Goal: Task Accomplishment & Management: Complete application form

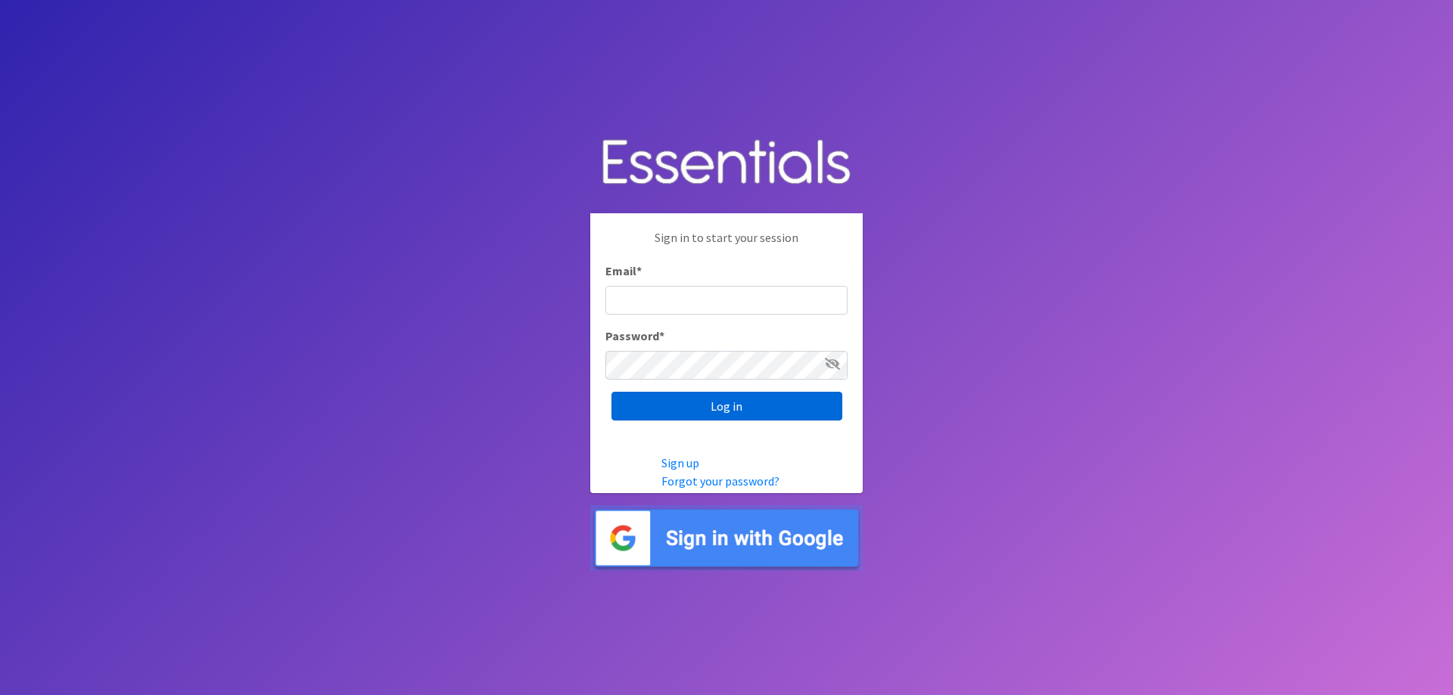
type input "[EMAIL_ADDRESS][DOMAIN_NAME]"
click at [744, 405] on input "Log in" at bounding box center [726, 406] width 231 height 29
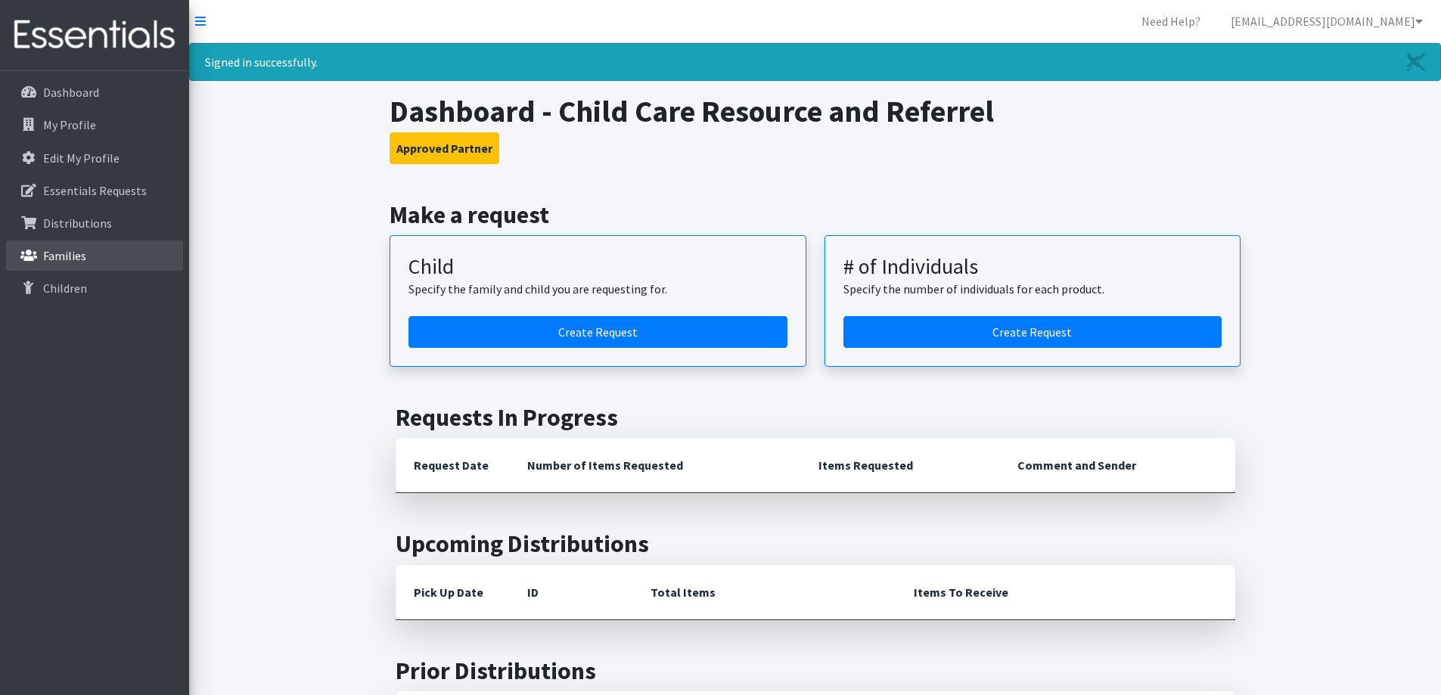
click at [58, 243] on link "Families" at bounding box center [94, 256] width 177 height 30
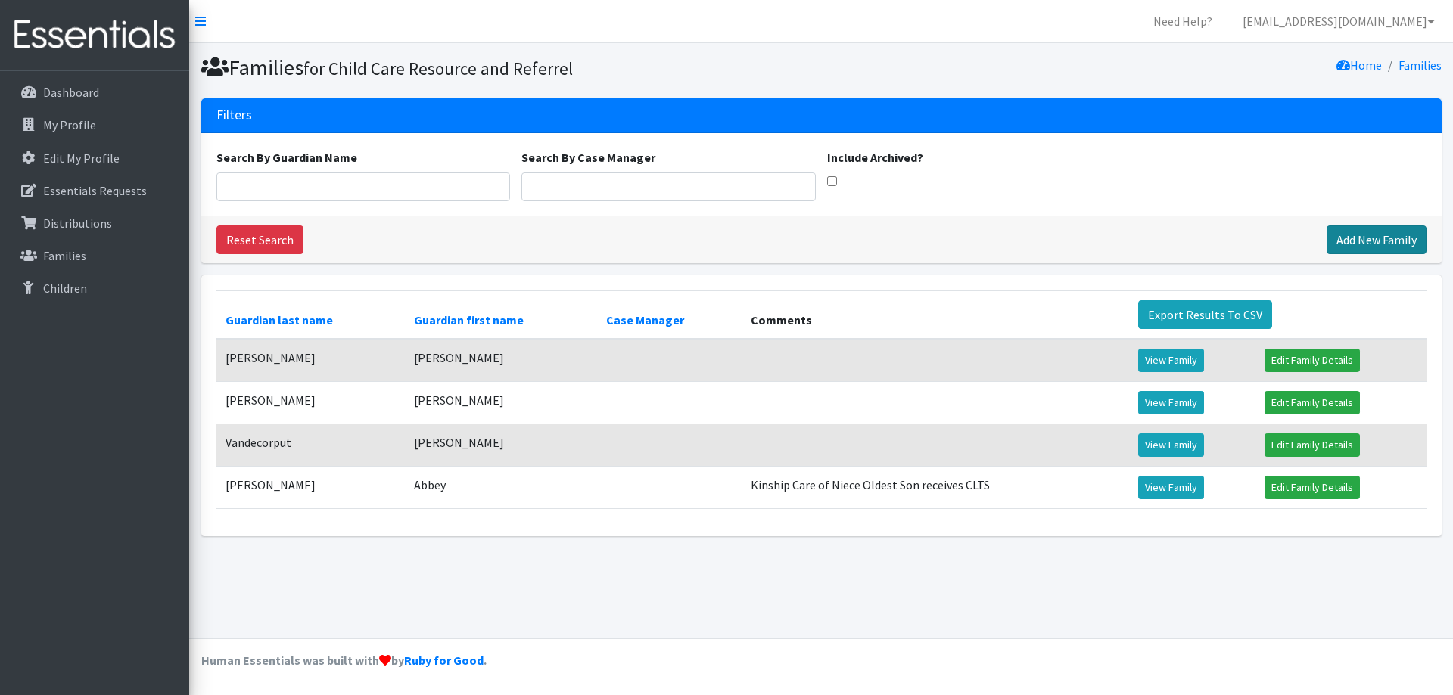
click at [1382, 233] on link "Add New Family" at bounding box center [1376, 239] width 100 height 29
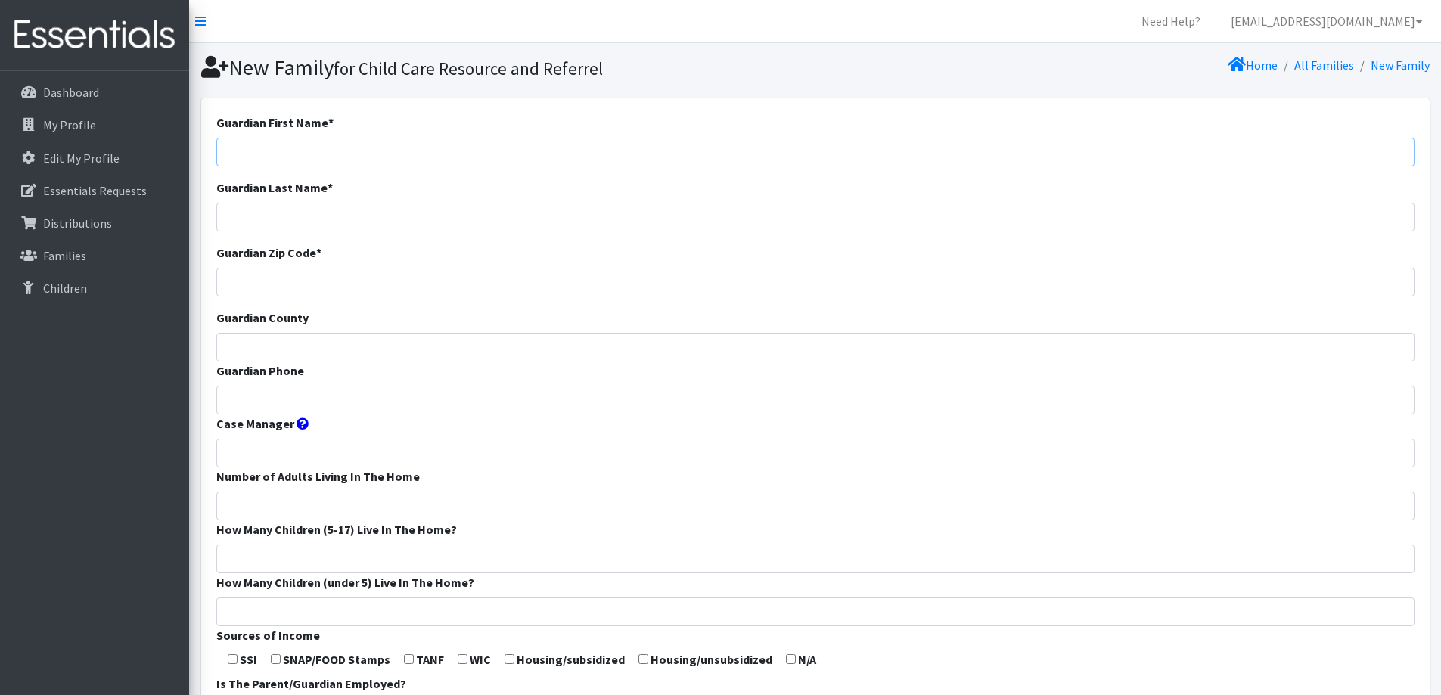
click at [410, 148] on input "Guardian First Name *" at bounding box center [815, 152] width 1198 height 29
type input "Alisha"
type input "Enderby"
click at [381, 278] on input "Guardian Zip Code *" at bounding box center [815, 282] width 1198 height 29
type input "54115"
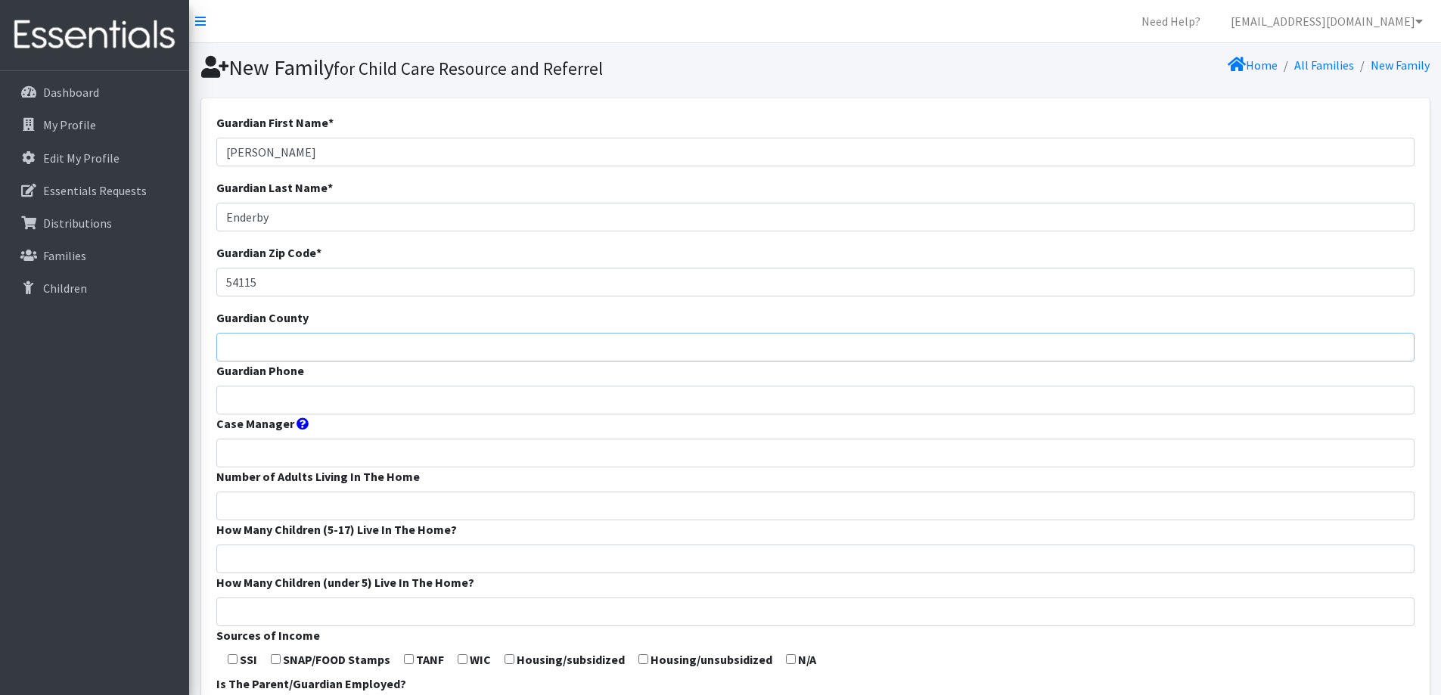
click at [376, 345] on input "Guardian County" at bounding box center [815, 347] width 1198 height 29
type input "Brown"
click at [362, 400] on input "Guardian Phone" at bounding box center [815, 400] width 1198 height 29
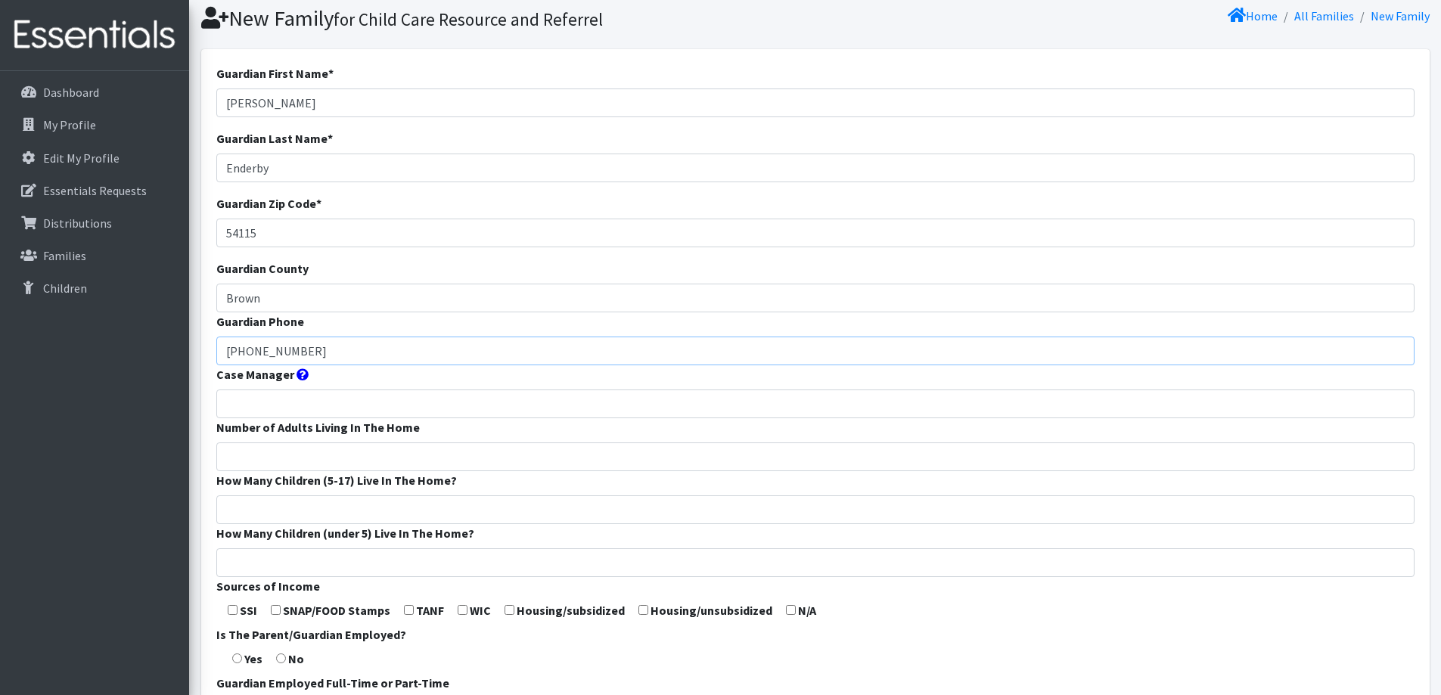
scroll to position [76, 0]
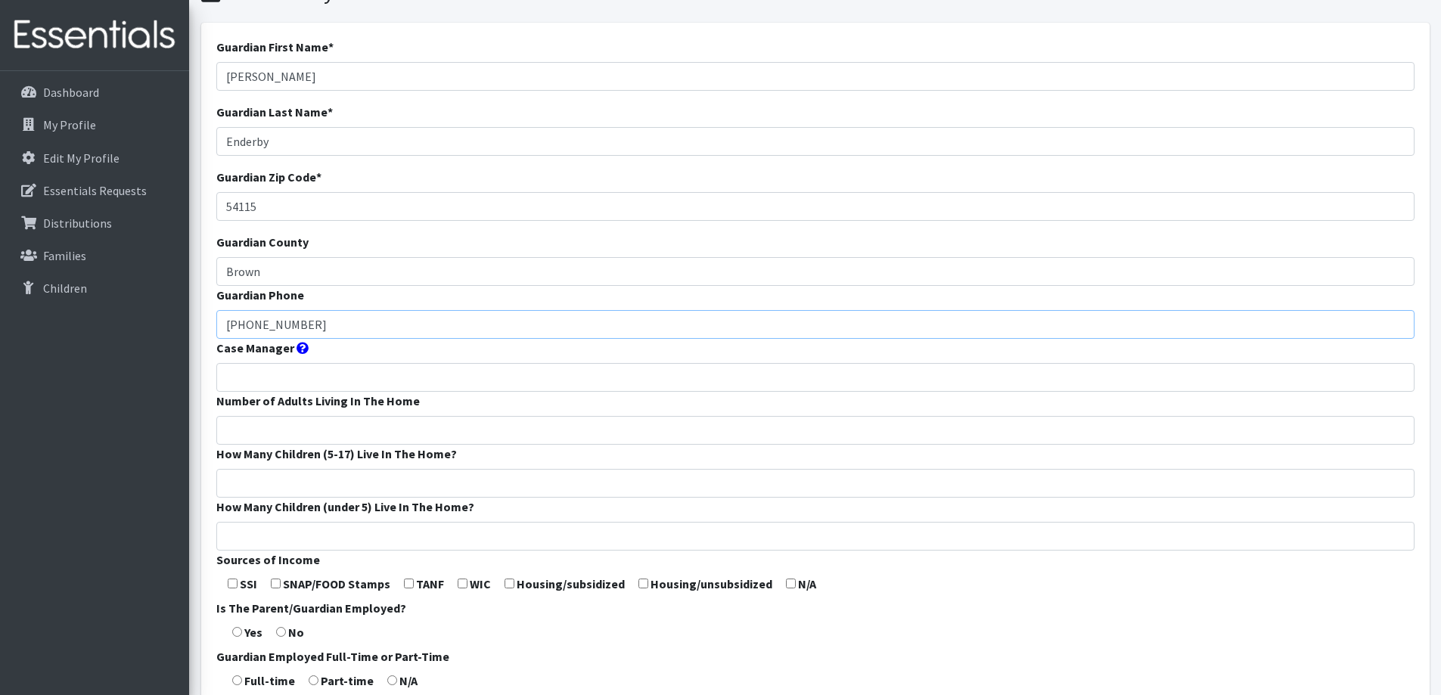
type input "920-810-1254"
click at [361, 424] on input "Number of Adults Living In The Home" at bounding box center [815, 430] width 1198 height 29
type input "2"
click at [328, 490] on input "How Many Children (5-17) Live In The Home?" at bounding box center [815, 483] width 1198 height 29
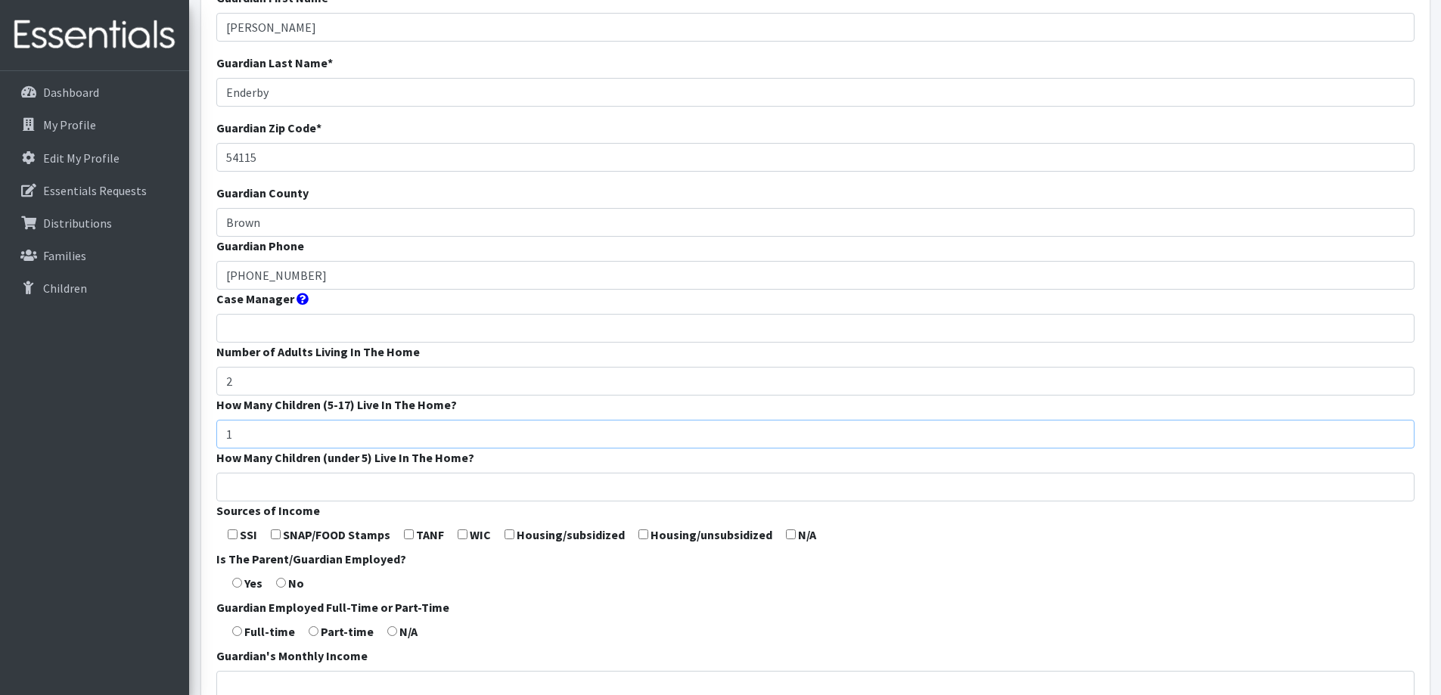
scroll to position [151, 0]
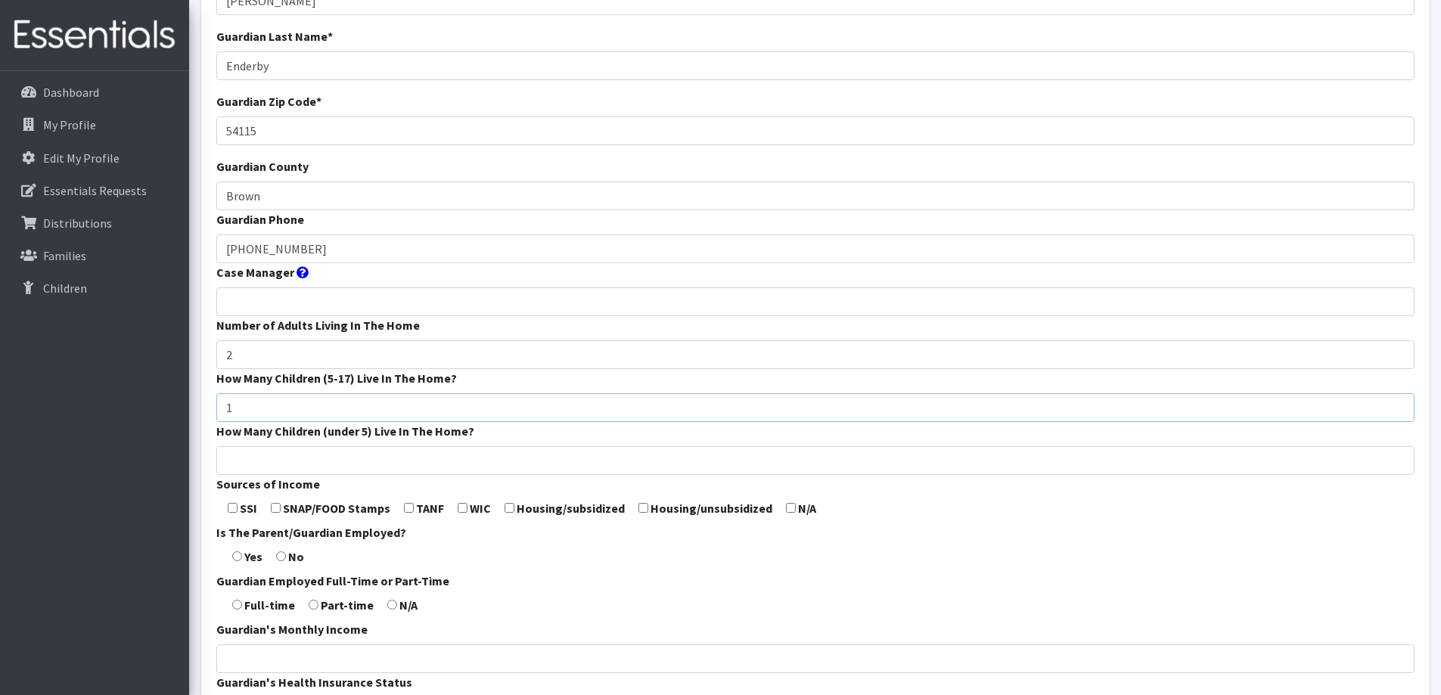
type input "1"
click at [348, 455] on input "How Many Children (under 5) Live In The Home?" at bounding box center [815, 460] width 1198 height 29
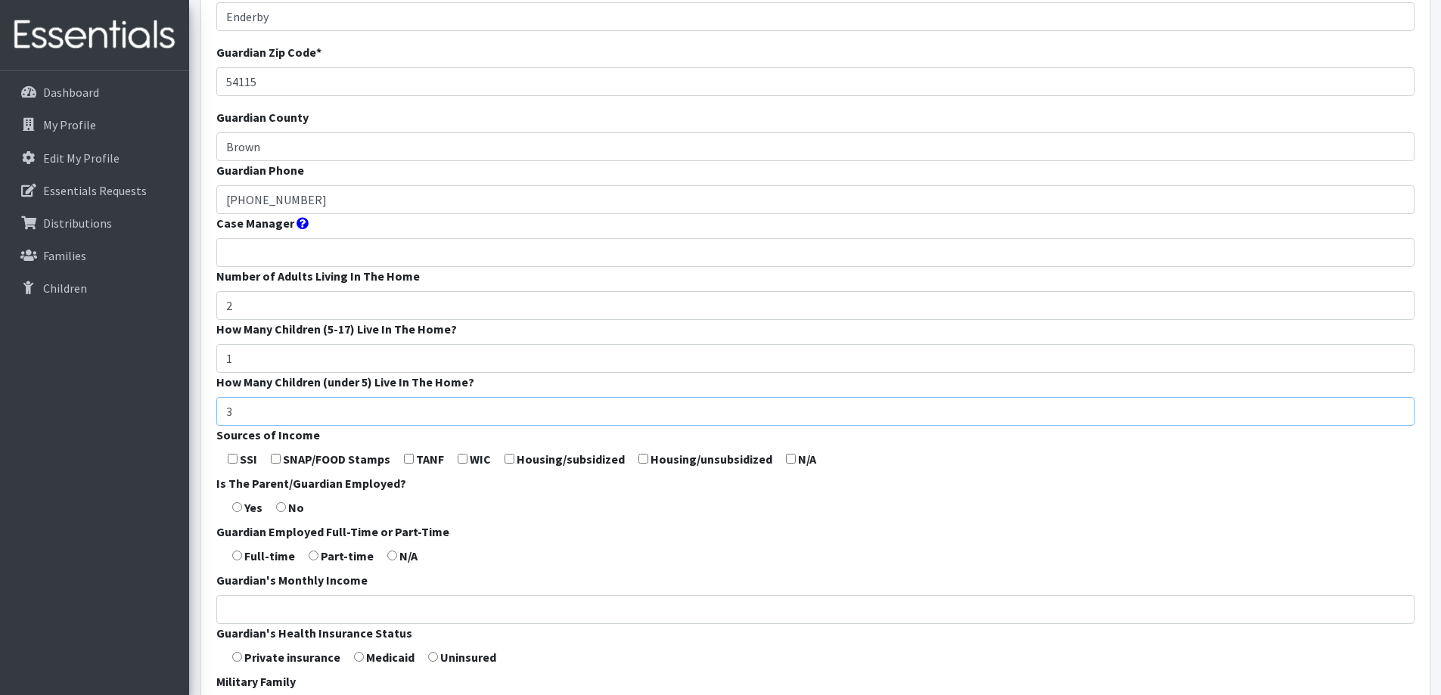
scroll to position [227, 0]
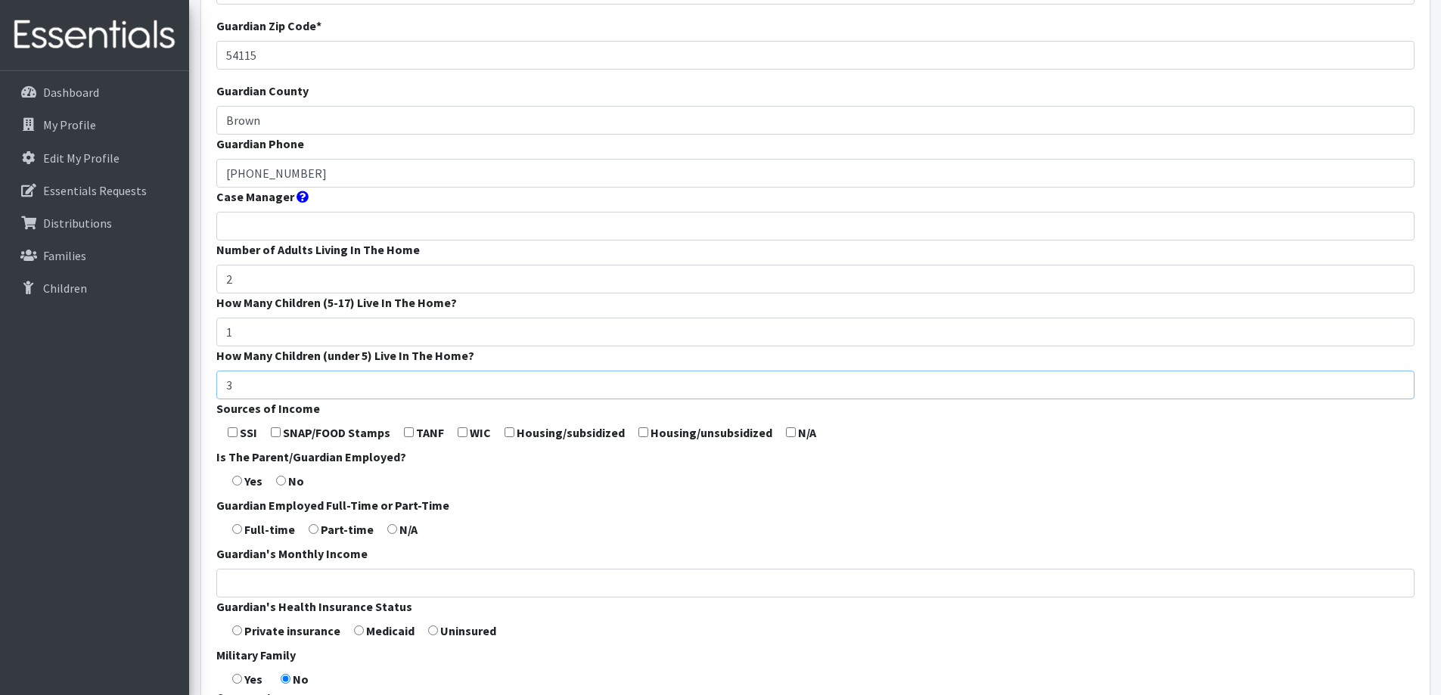
type input "3"
click at [787, 431] on input "checkbox" at bounding box center [791, 432] width 10 height 10
checkbox input "true"
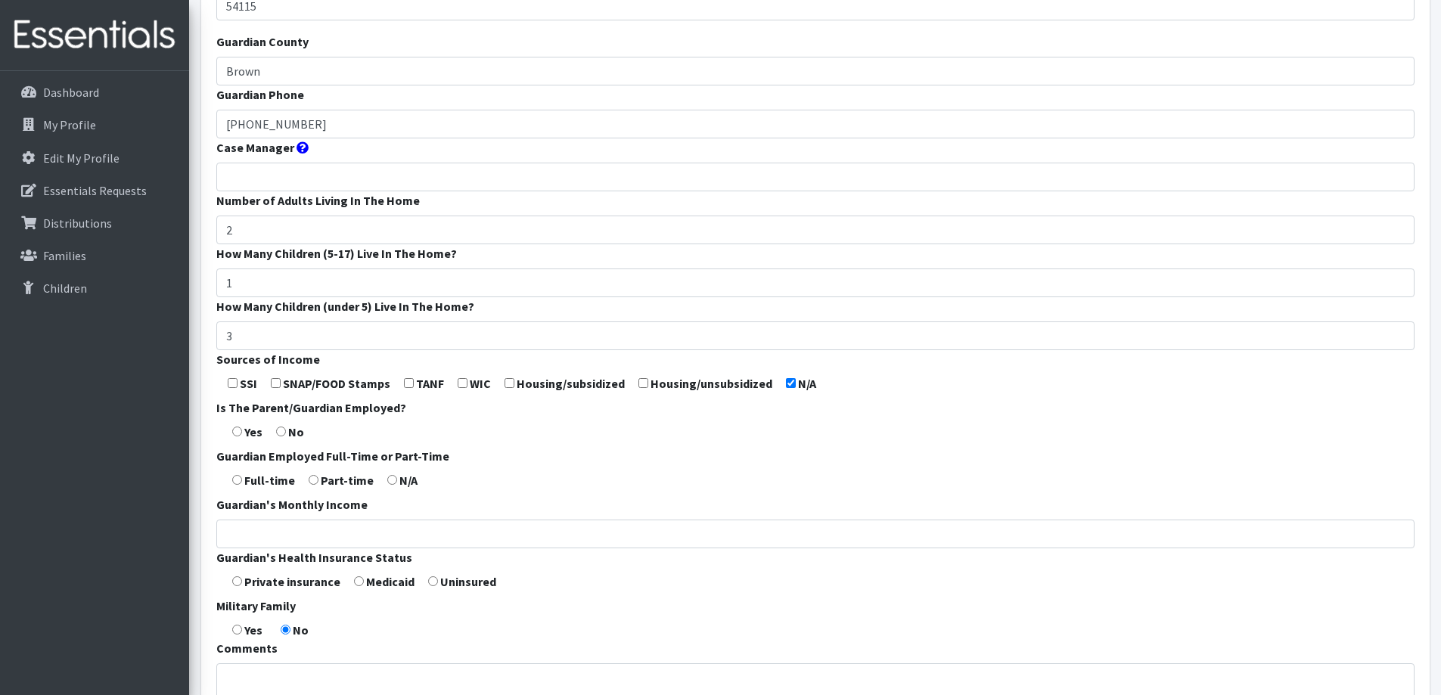
scroll to position [303, 0]
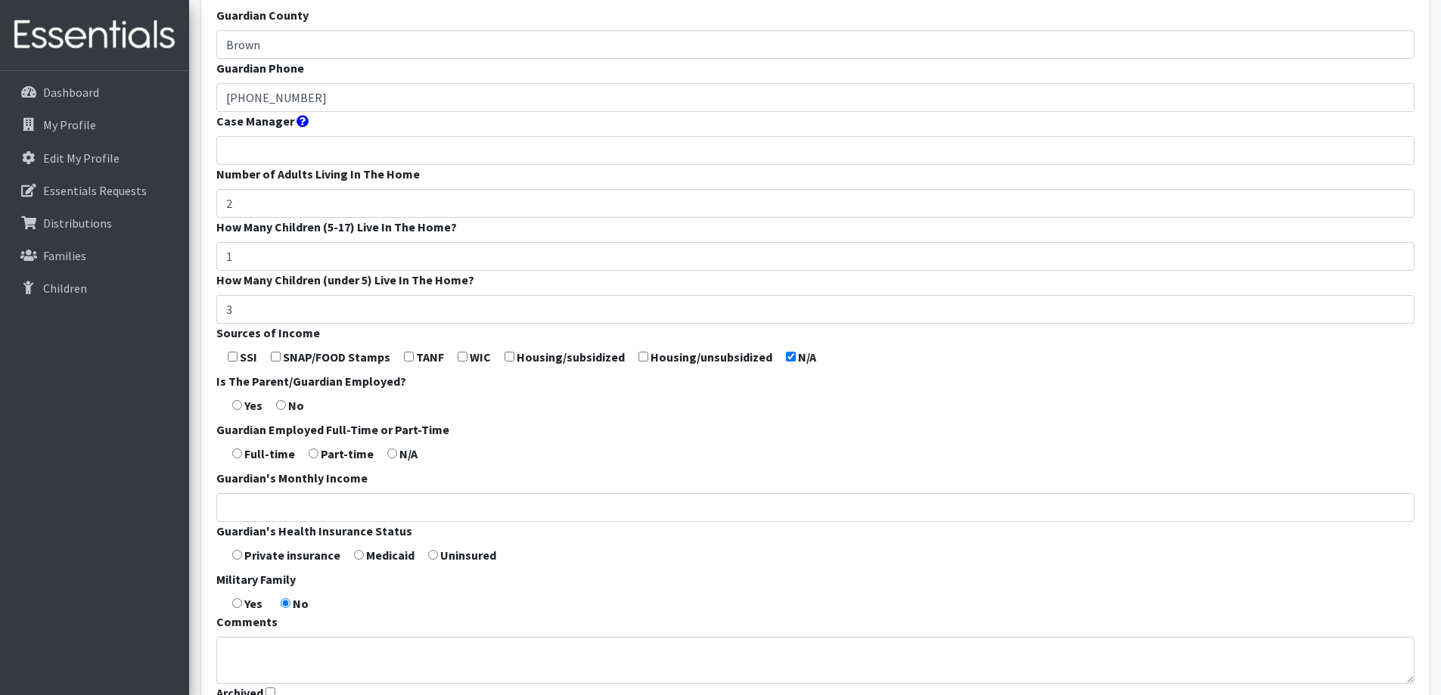
click at [257, 458] on label "Full-time" at bounding box center [269, 454] width 51 height 18
click at [242, 450] on input "radio" at bounding box center [237, 454] width 10 height 10
radio input "true"
click at [241, 406] on input "radio" at bounding box center [237, 405] width 10 height 10
radio input "true"
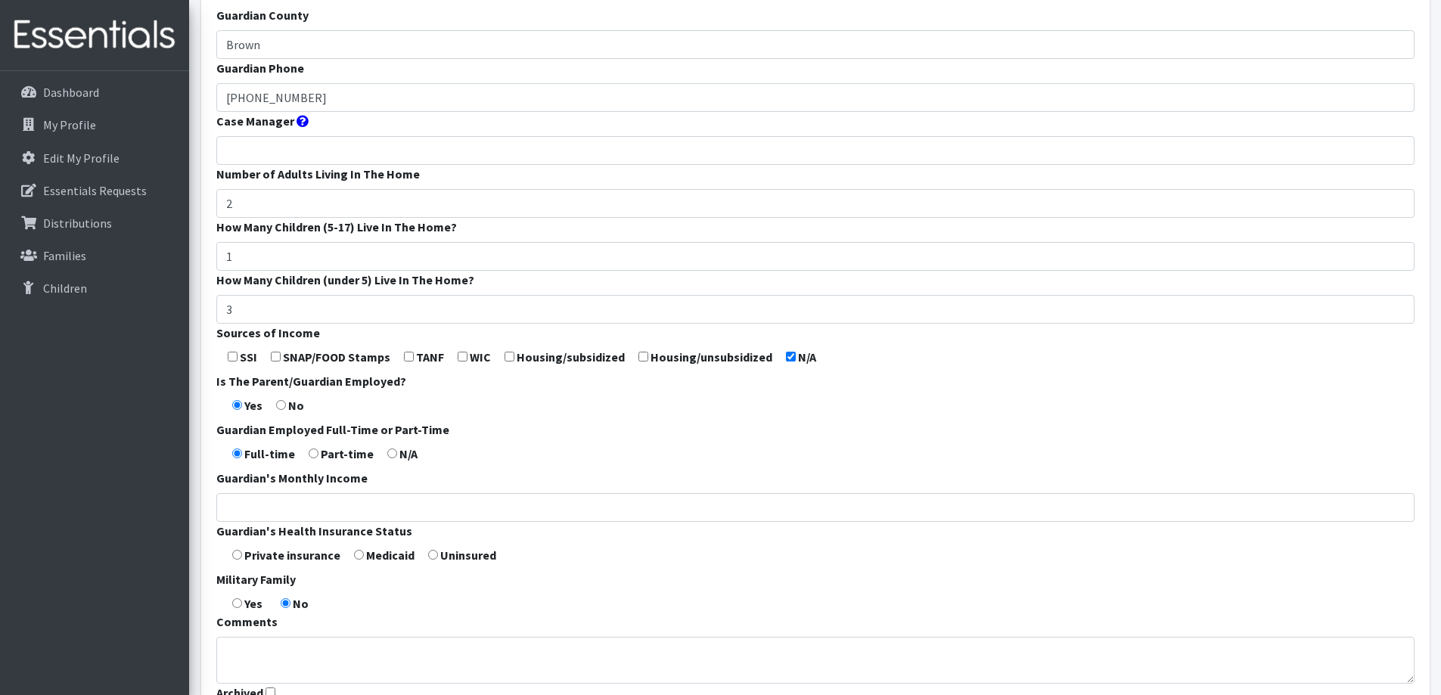
scroll to position [378, 0]
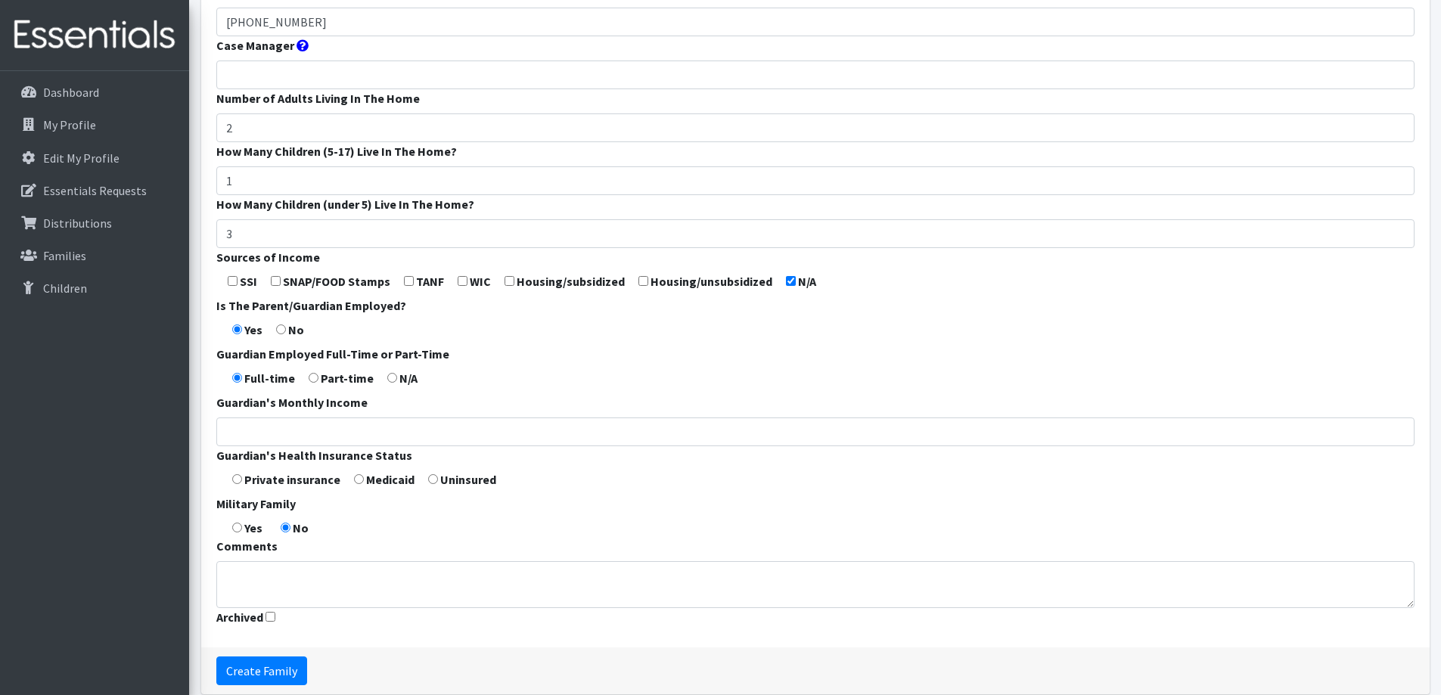
click at [272, 481] on label "Private insurance" at bounding box center [292, 480] width 96 height 18
click at [234, 473] on form "Guardian First Name * Alisha Guardian Last Name * Enderby Guardian Zip Code * 5…" at bounding box center [815, 183] width 1198 height 897
click at [235, 474] on input "radio" at bounding box center [237, 479] width 10 height 10
radio input "true"
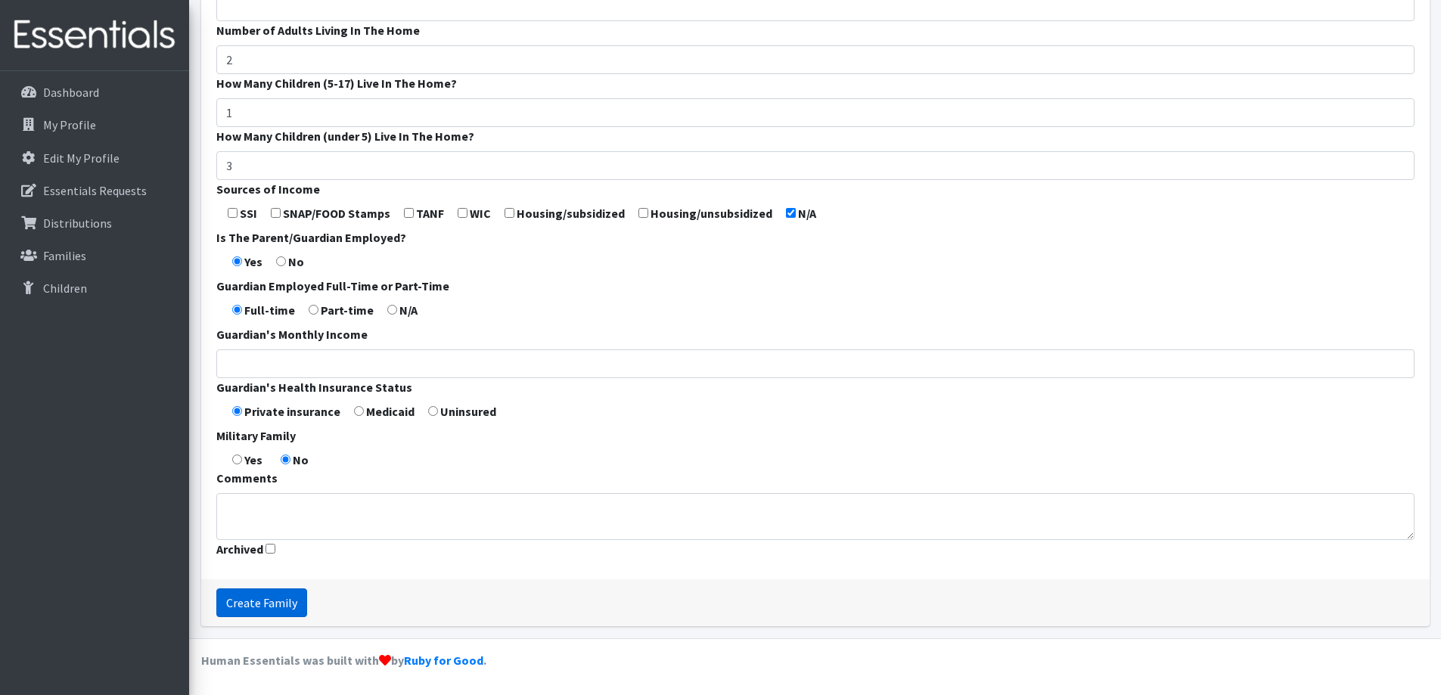
click at [266, 599] on input "Create Family" at bounding box center [261, 603] width 91 height 29
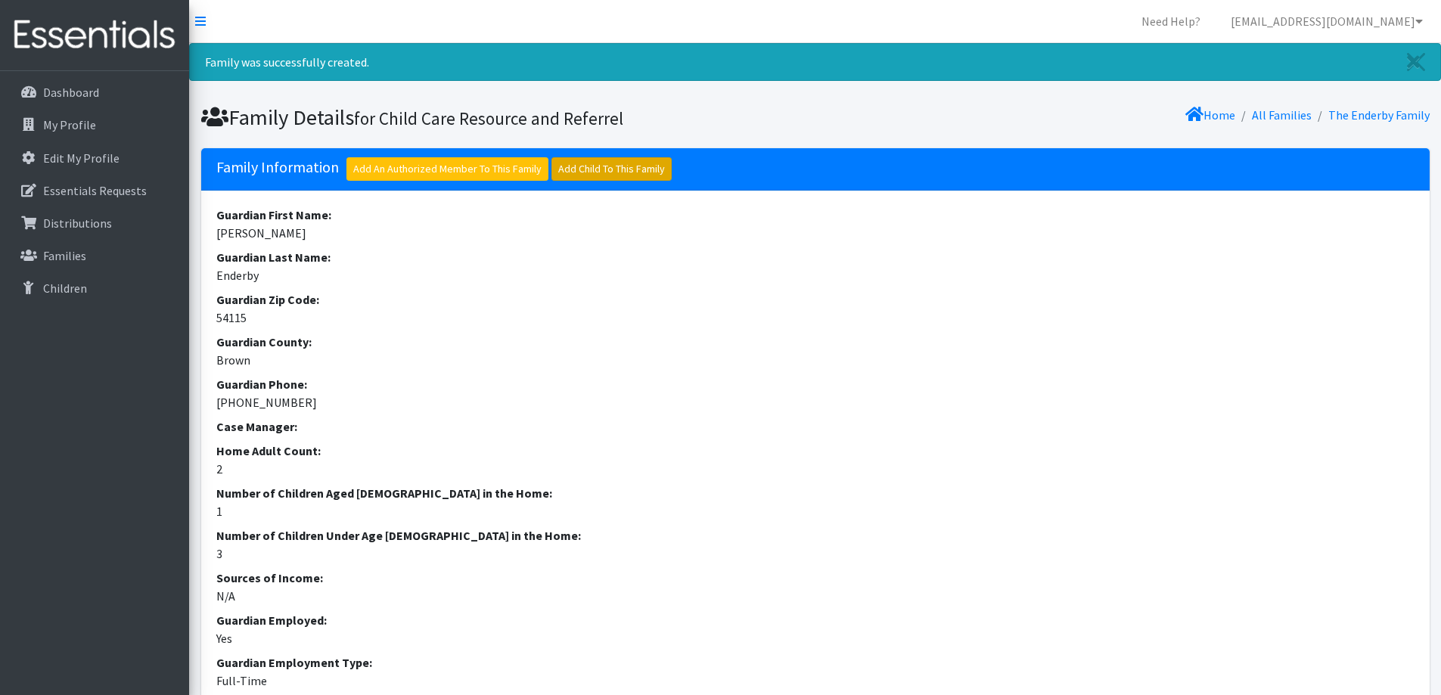
click at [599, 171] on link "Add Child To This Family" at bounding box center [612, 168] width 120 height 23
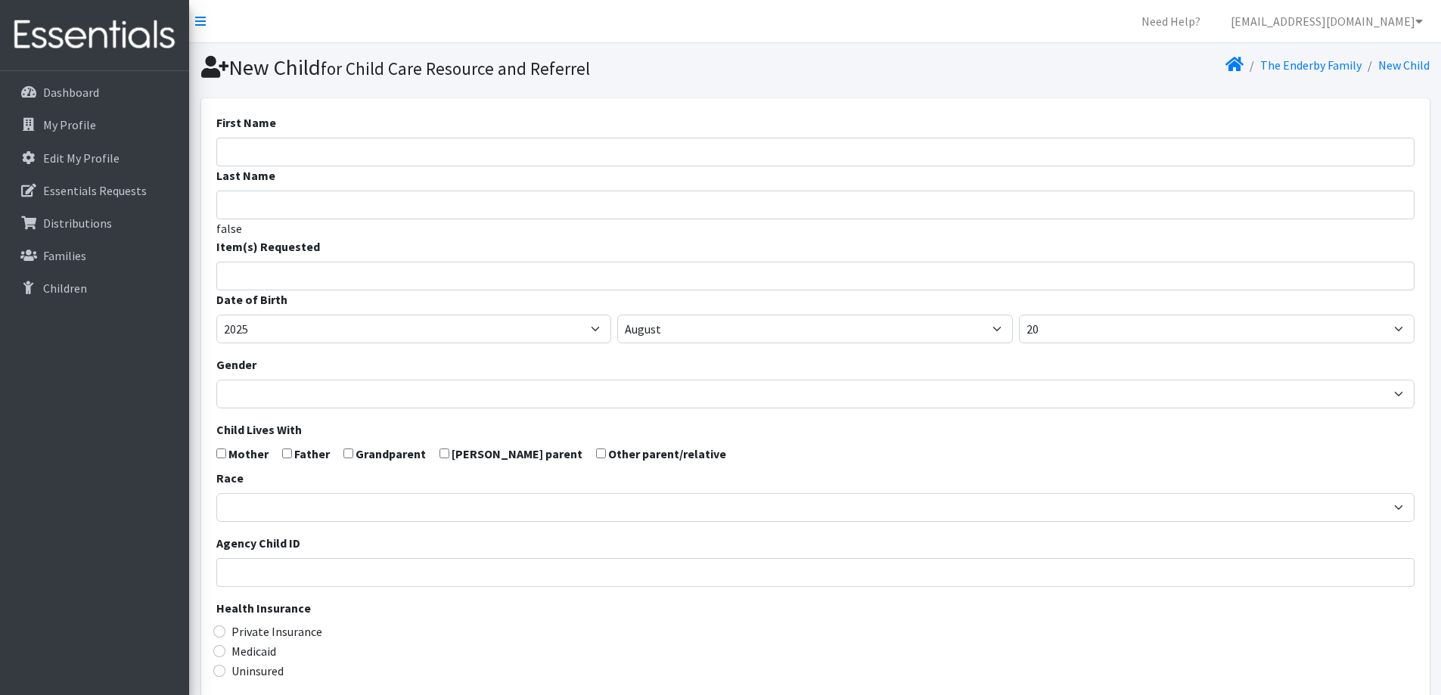
select select
click at [571, 151] on input "First Name" at bounding box center [815, 152] width 1198 height 29
click at [471, 274] on input "search" at bounding box center [826, 274] width 1193 height 14
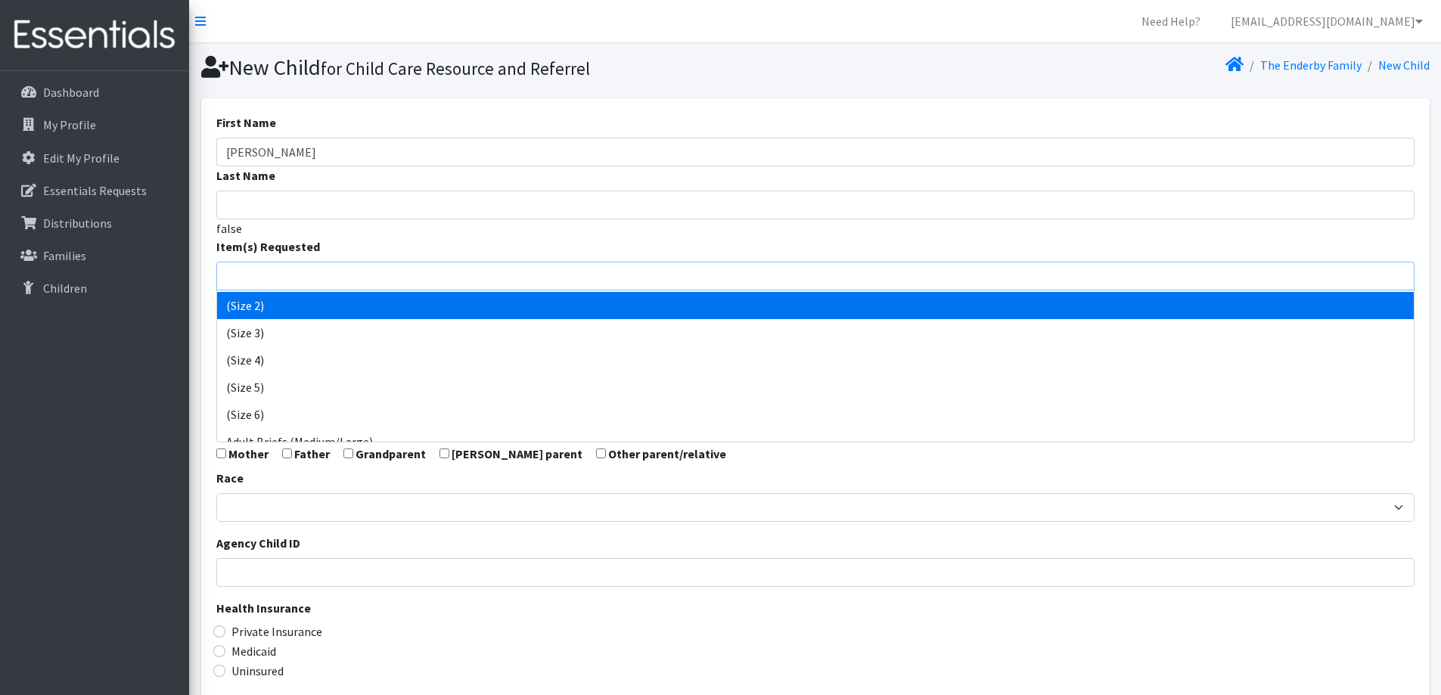
scroll to position [227, 0]
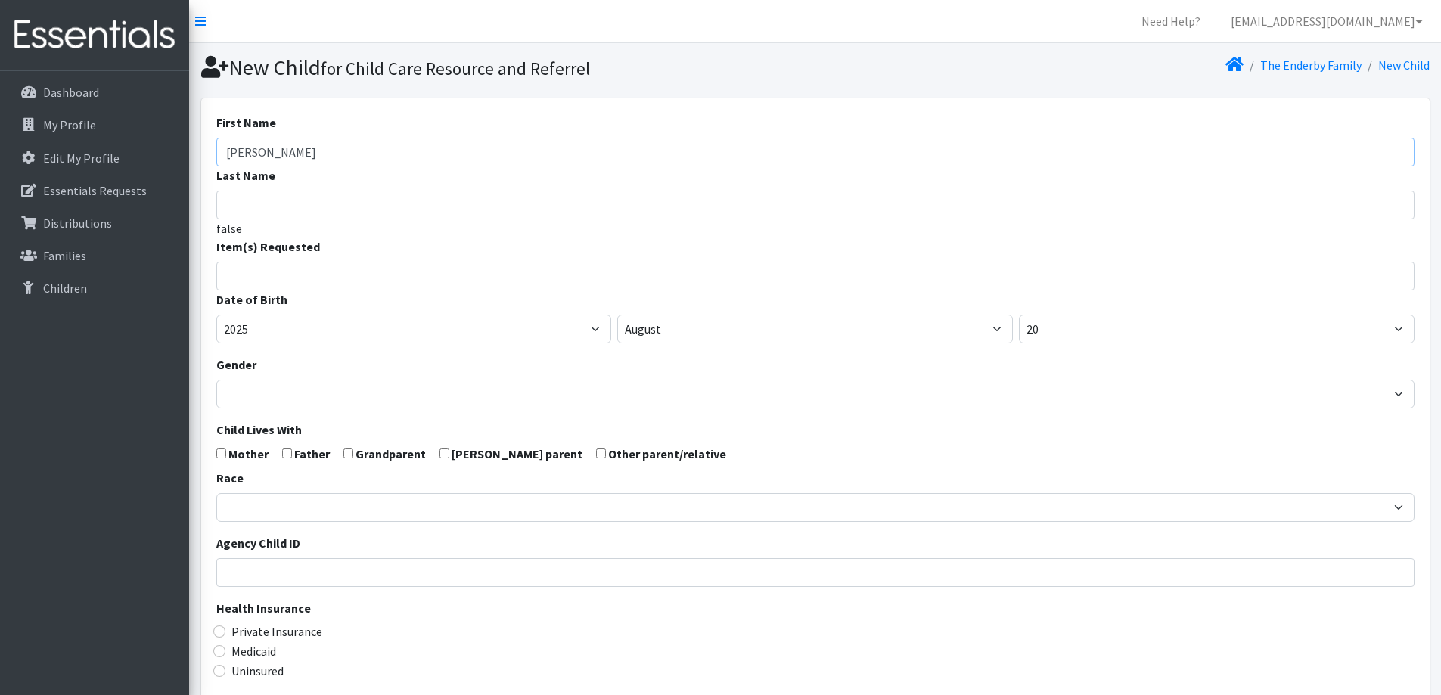
click at [435, 161] on input "Jayson" at bounding box center [815, 152] width 1198 height 29
type input "J"
type input "Grant"
click at [405, 278] on input "search" at bounding box center [826, 274] width 1193 height 14
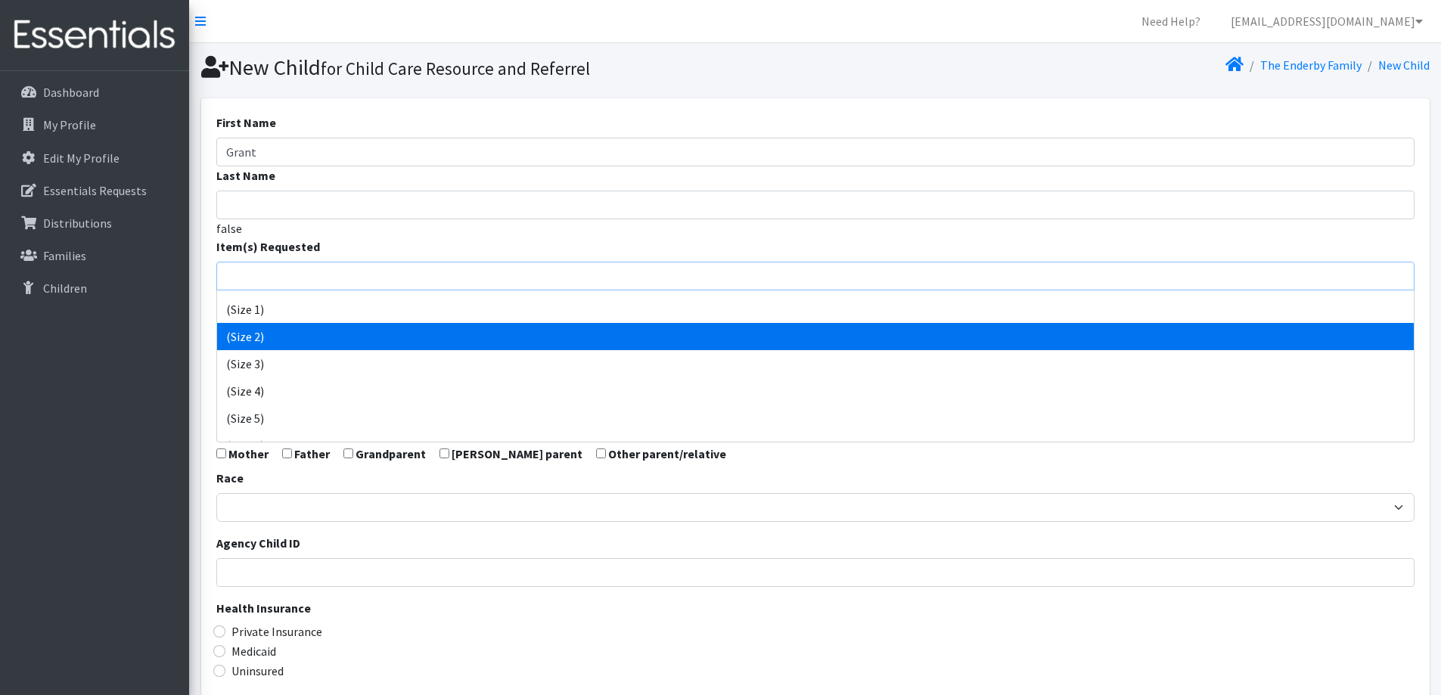
scroll to position [76, 0]
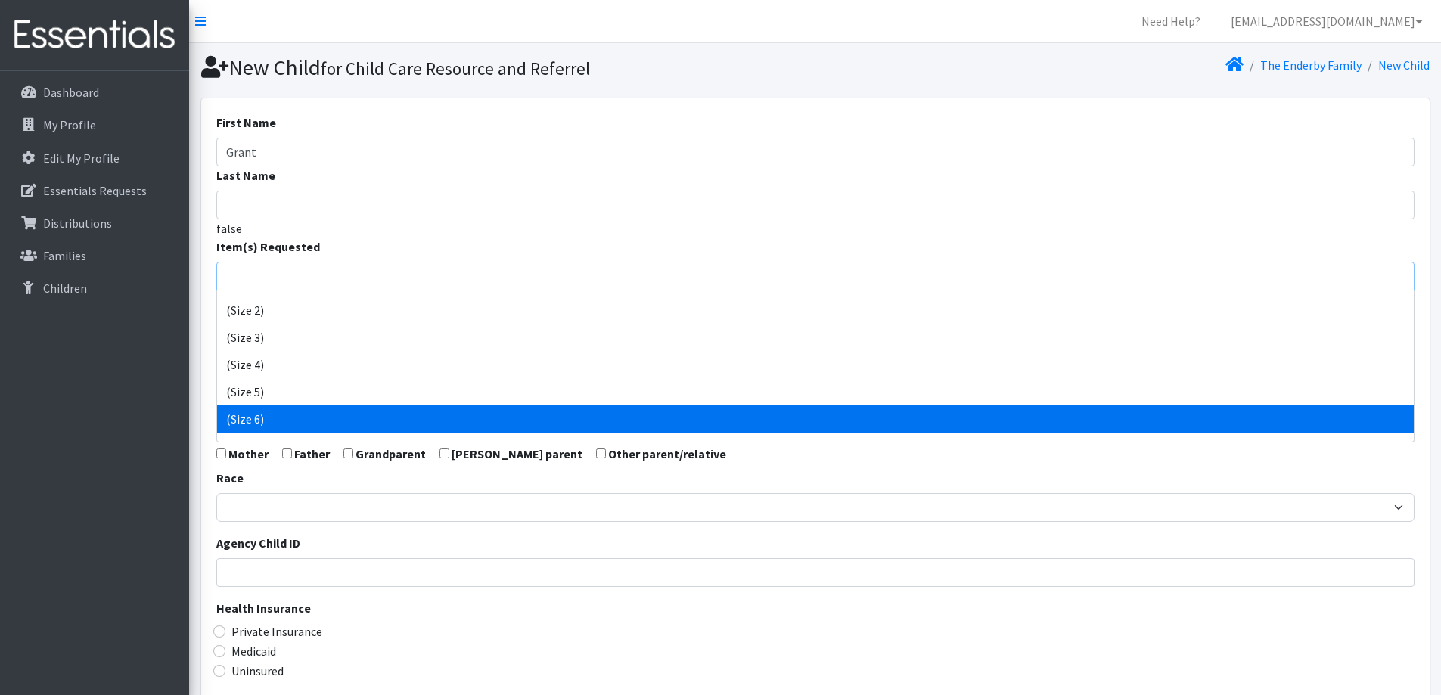
select select "14491"
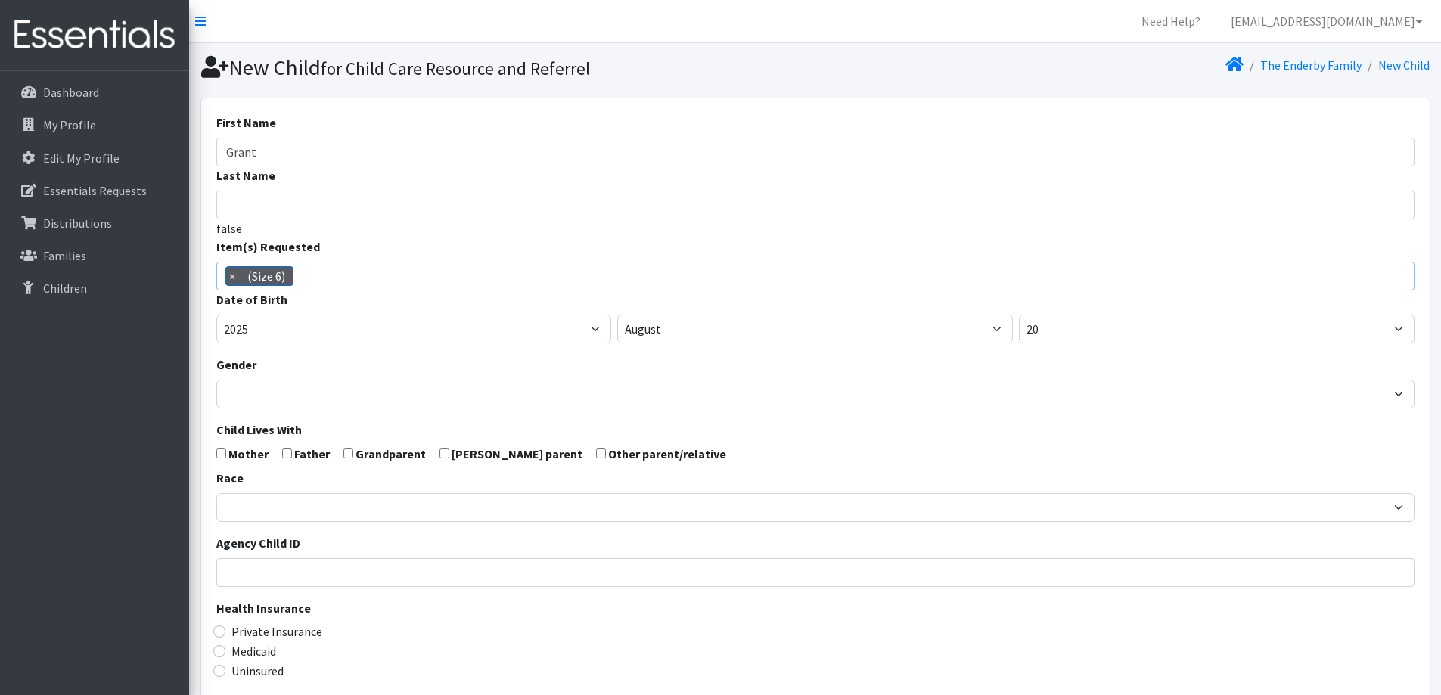
scroll to position [111, 0]
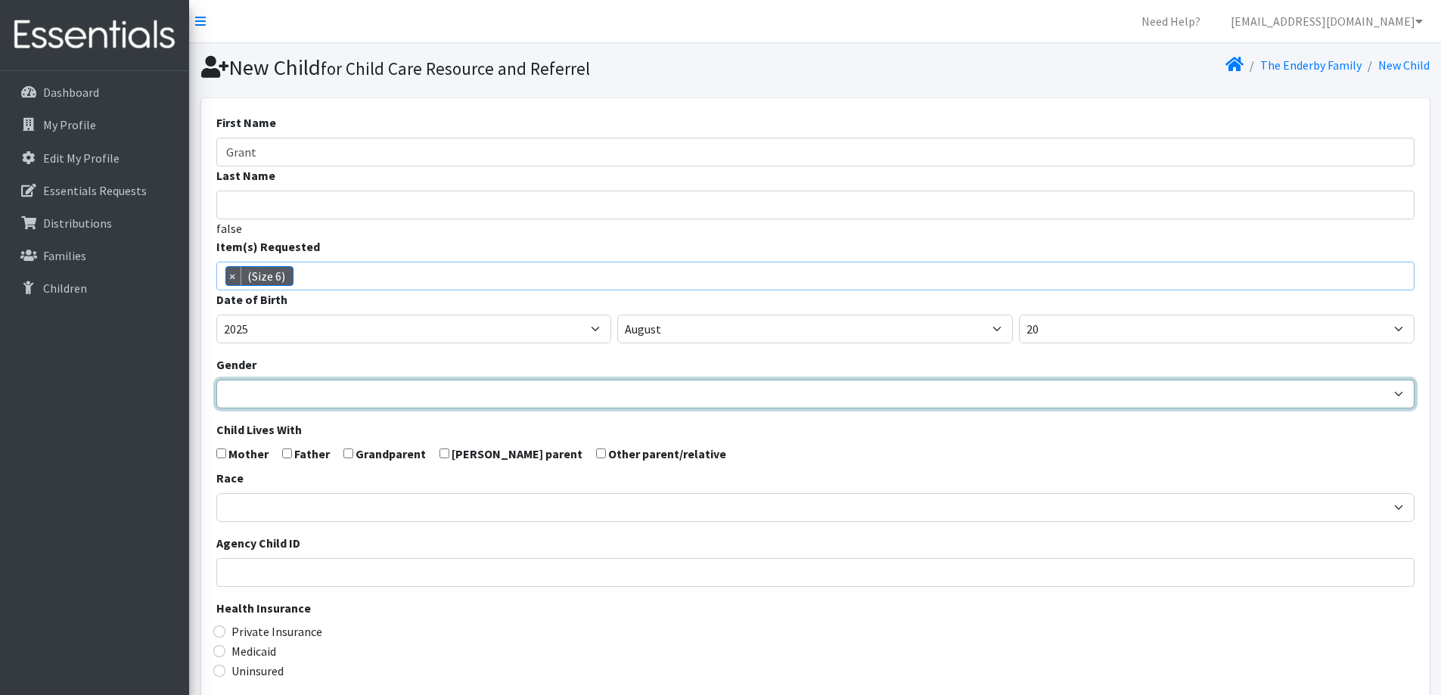
click at [349, 392] on select "Male Female" at bounding box center [815, 394] width 1198 height 29
select select "Male"
click at [216, 380] on select "Male Female" at bounding box center [815, 394] width 1198 height 29
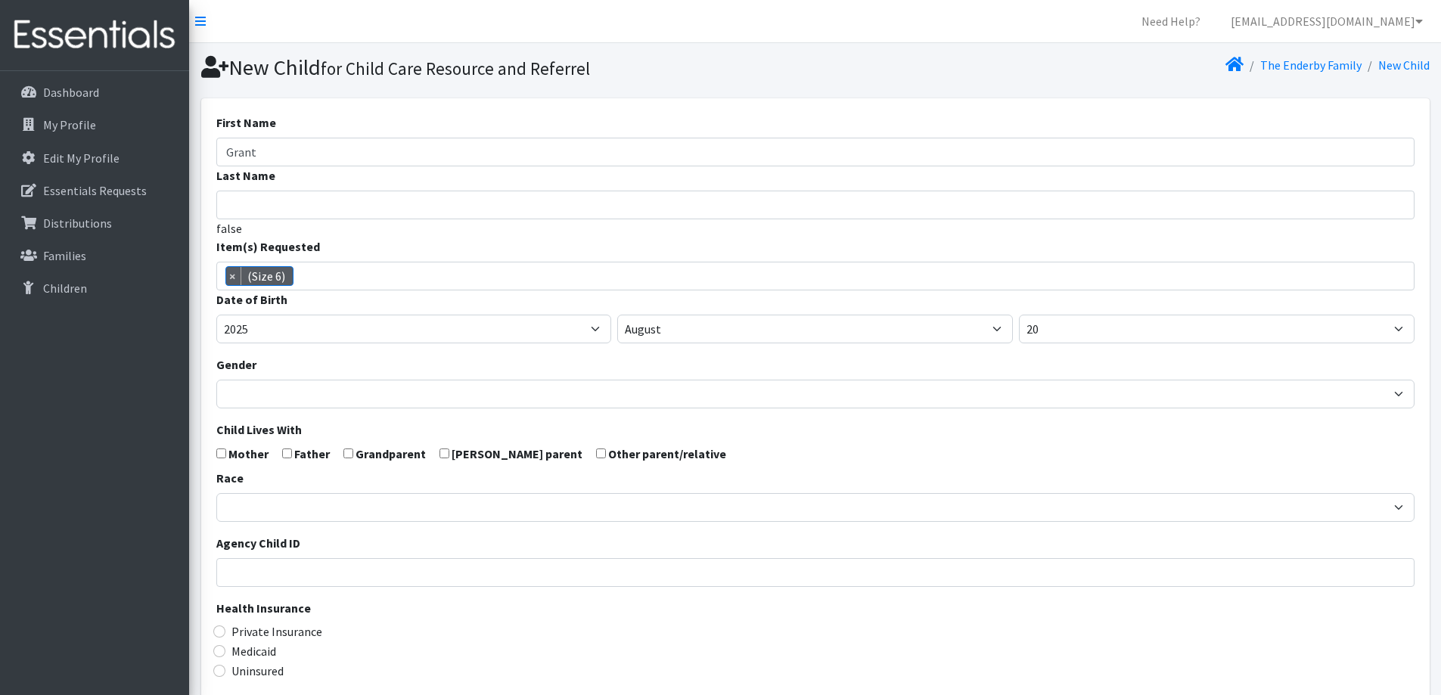
click at [255, 453] on label "Mother" at bounding box center [248, 454] width 40 height 18
click at [222, 454] on input "checkbox" at bounding box center [221, 454] width 10 height 10
checkbox input "true"
click at [285, 455] on input "checkbox" at bounding box center [287, 454] width 10 height 10
checkbox input "true"
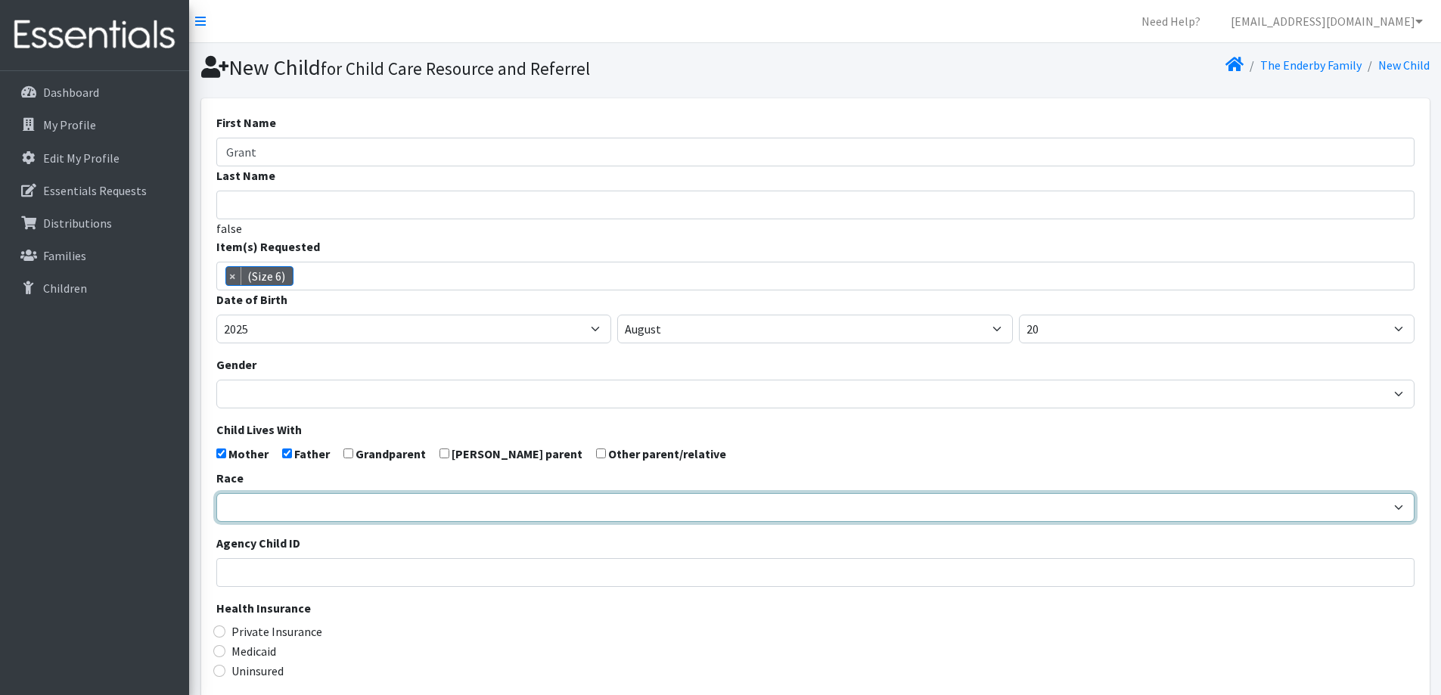
click at [267, 501] on select "African American Caucasian Hispanic Asian American Indian Pacific Islander Mult…" at bounding box center [815, 507] width 1198 height 29
select select "Caucasian"
click at [216, 493] on select "African American Caucasian Hispanic Asian American Indian Pacific Islander Mult…" at bounding box center [815, 507] width 1198 height 29
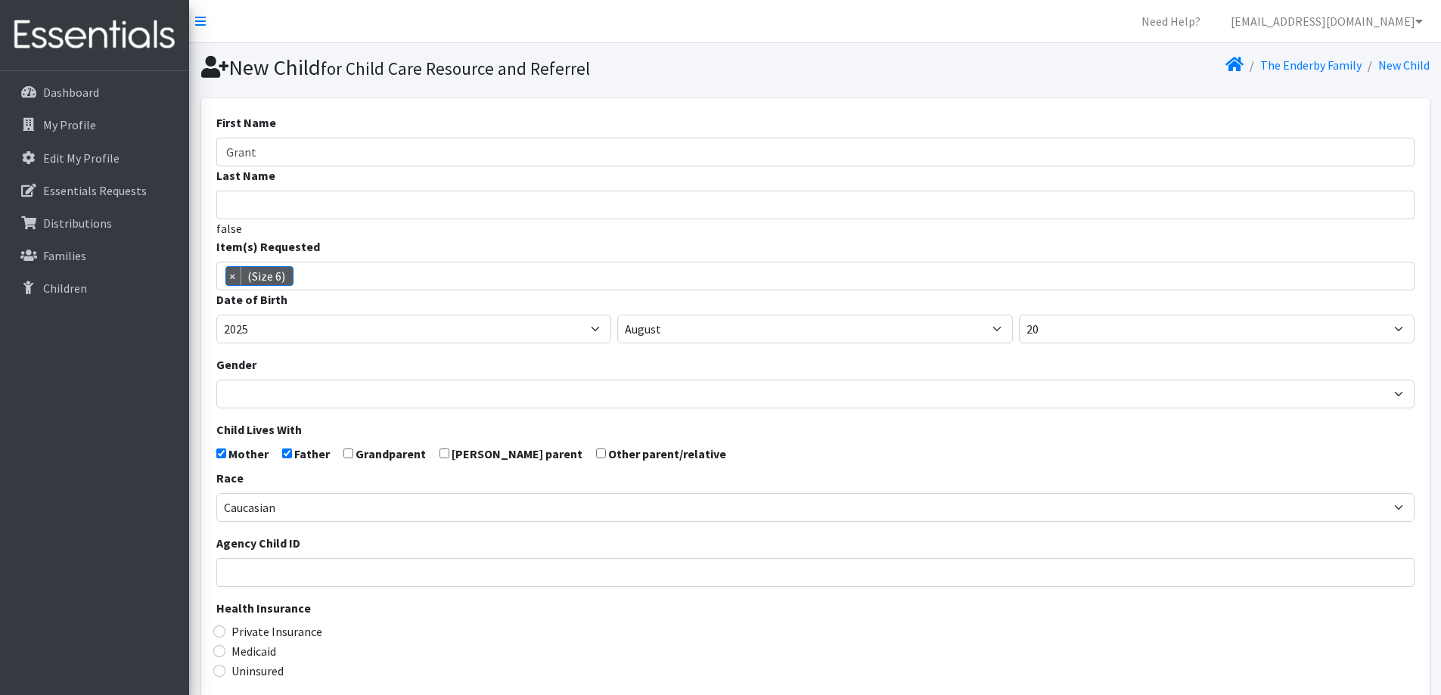
click at [427, 617] on legend "Health Insurance" at bounding box center [815, 610] width 1198 height 23
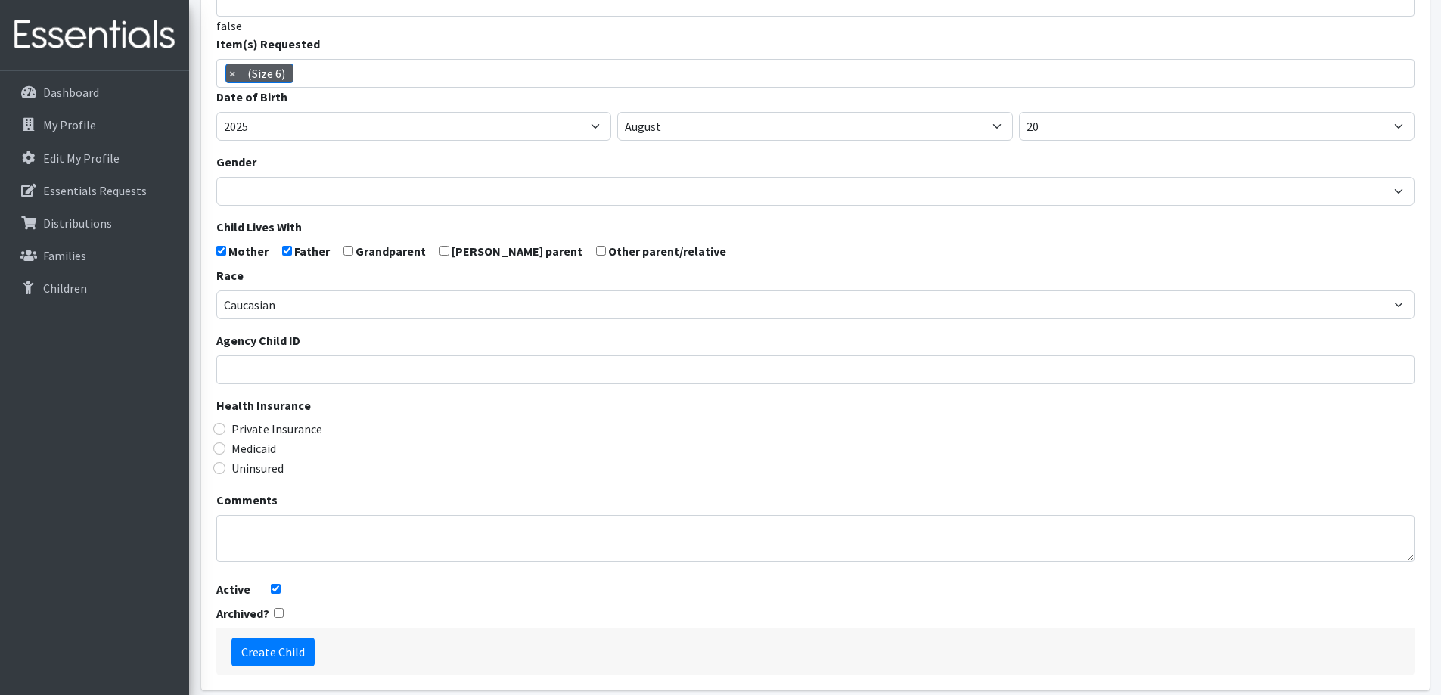
scroll to position [267, 0]
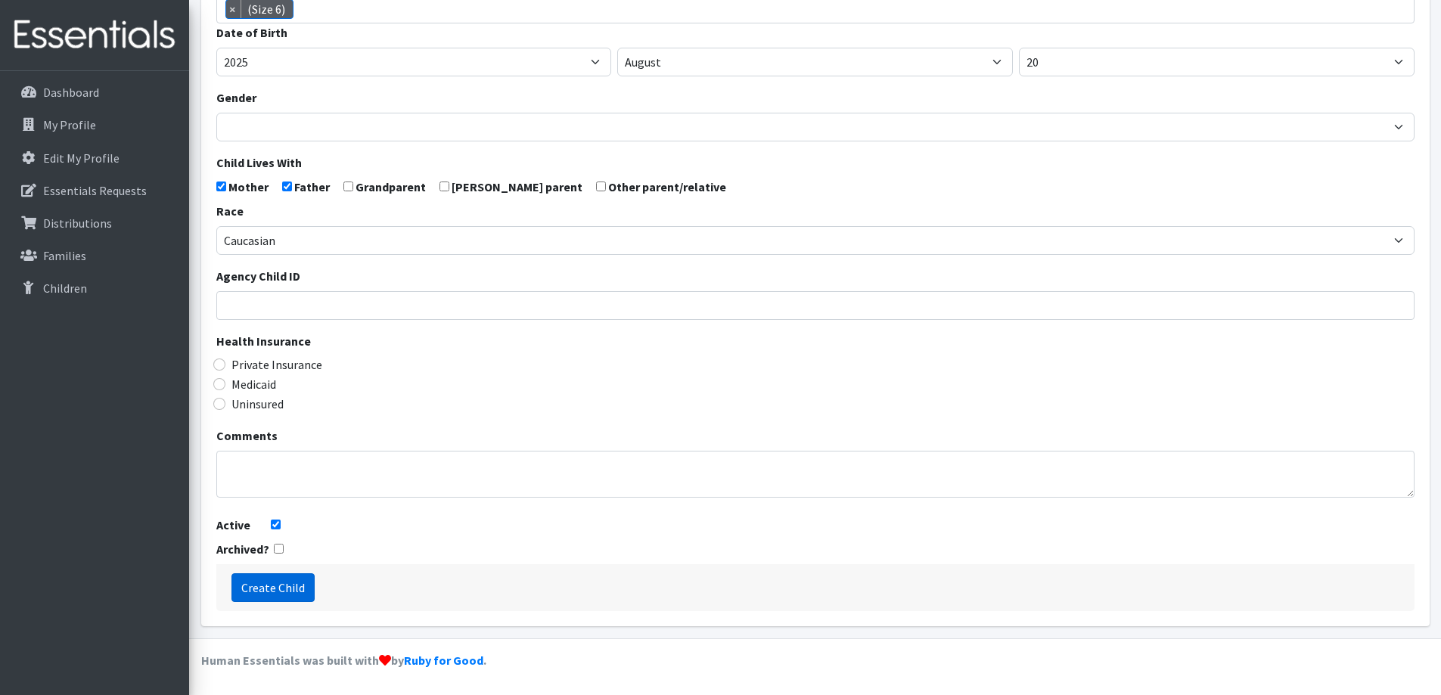
click at [283, 597] on input "Create Child" at bounding box center [273, 588] width 83 height 29
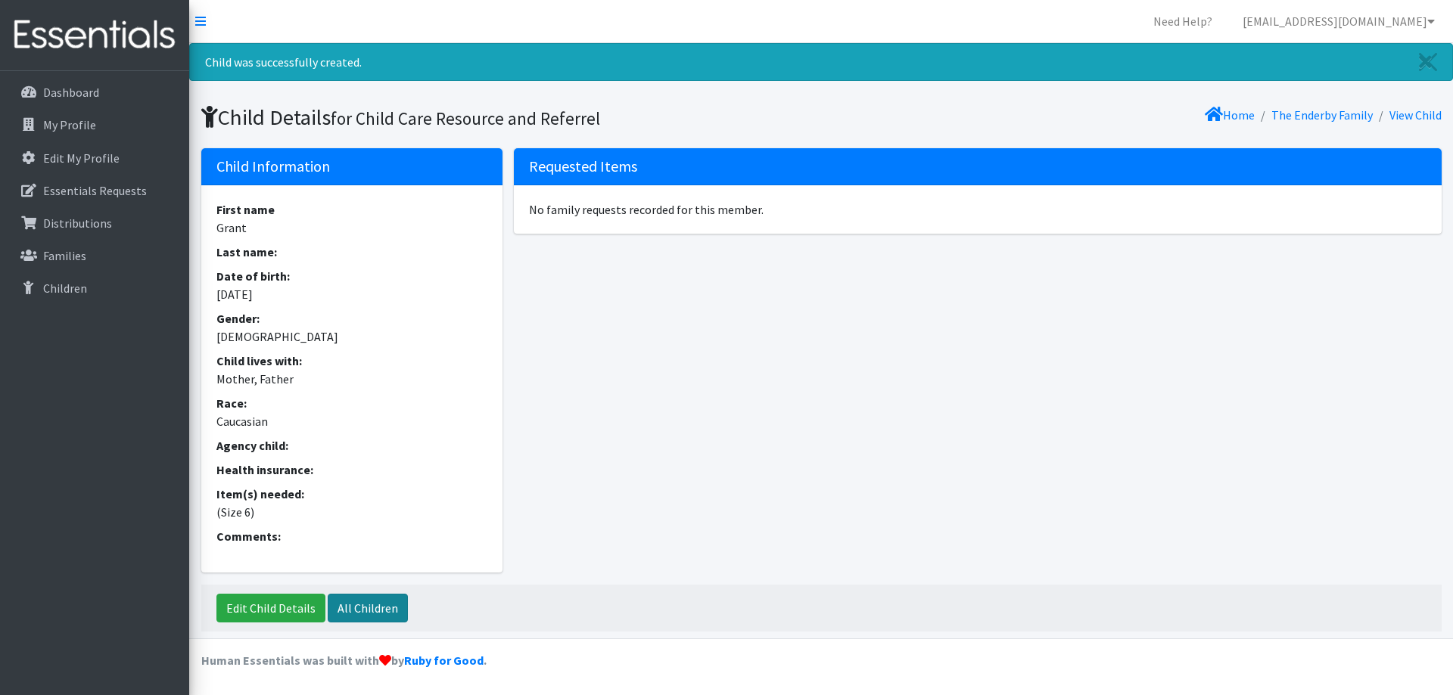
click at [348, 616] on link "All Children" at bounding box center [368, 608] width 80 height 29
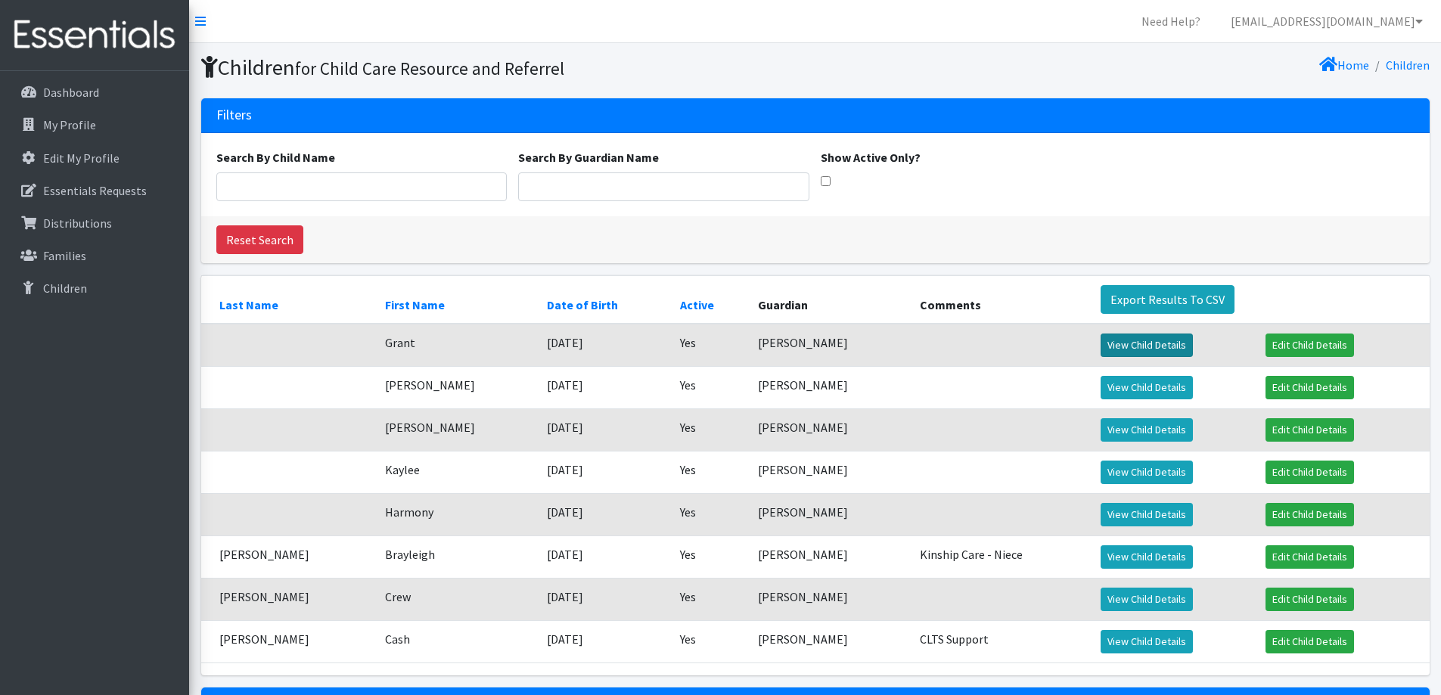
click at [1122, 342] on link "View Child Details" at bounding box center [1147, 345] width 92 height 23
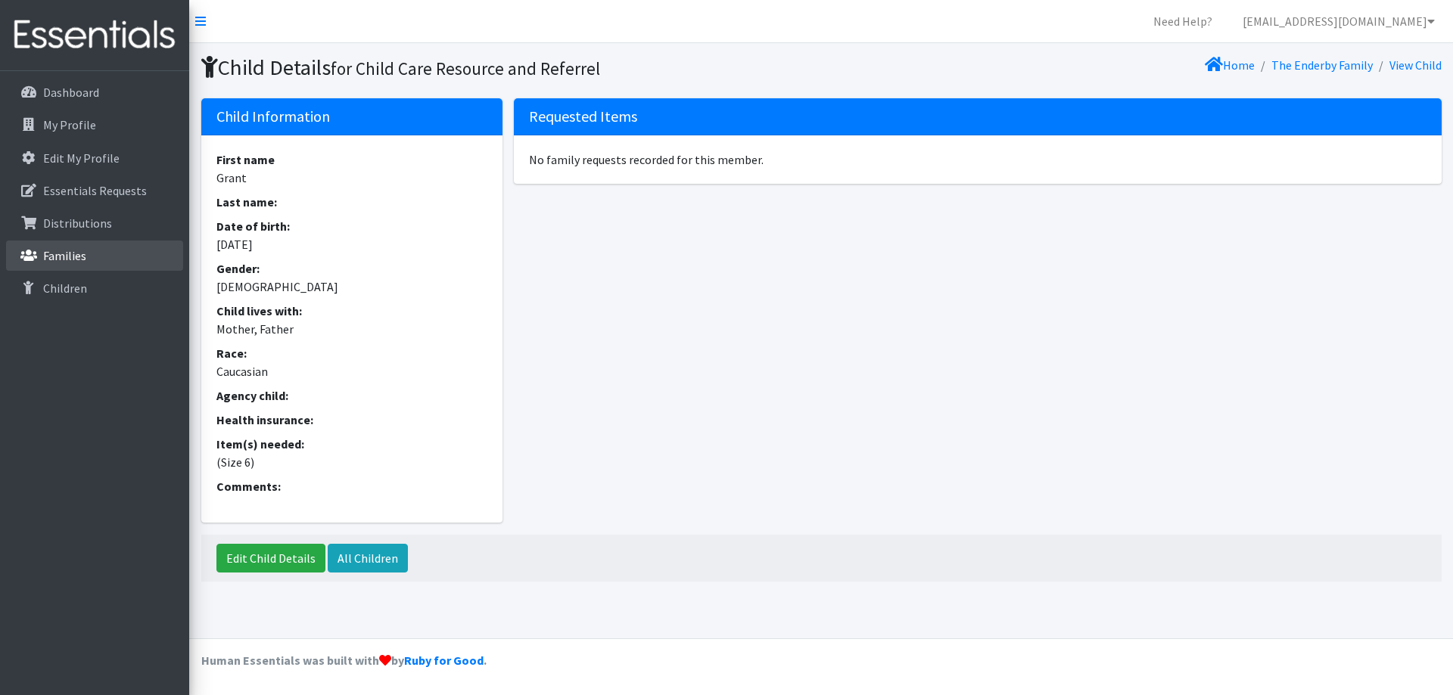
click at [69, 244] on link "Families" at bounding box center [94, 256] width 177 height 30
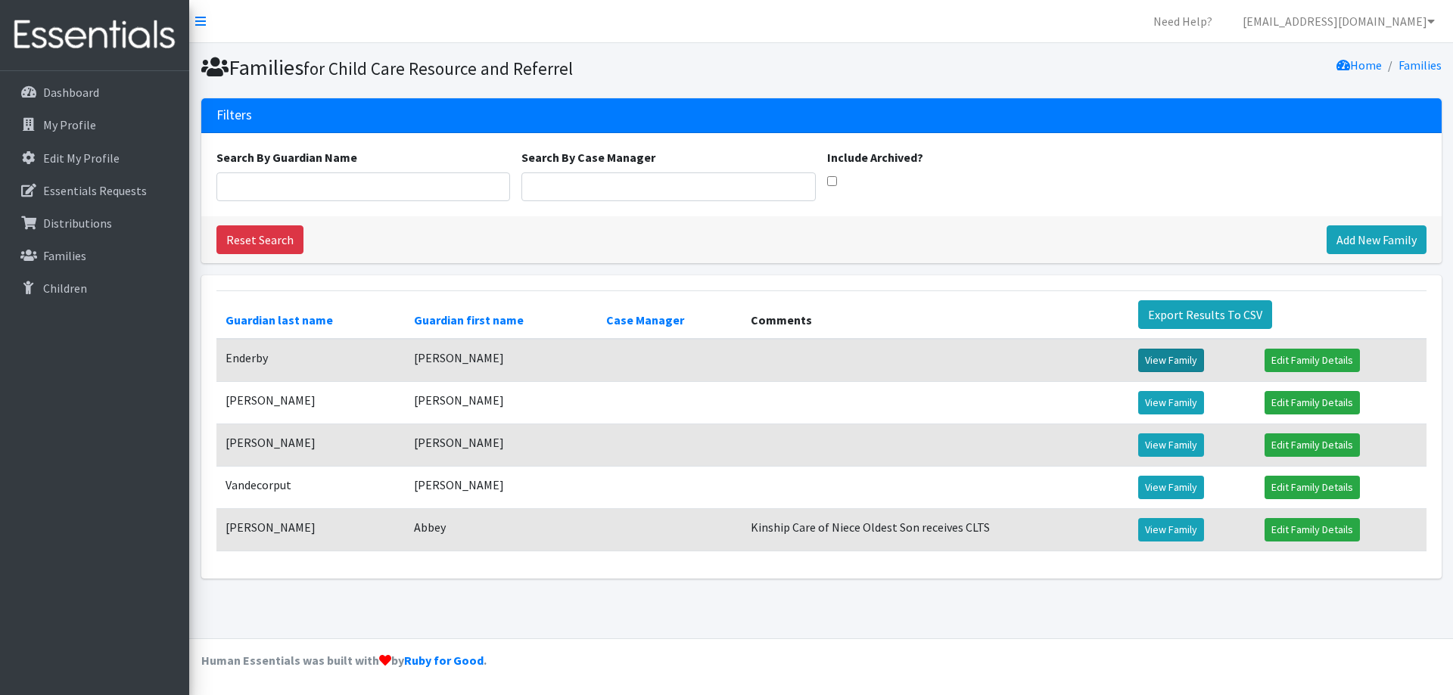
click at [1186, 362] on link "View Family" at bounding box center [1171, 360] width 66 height 23
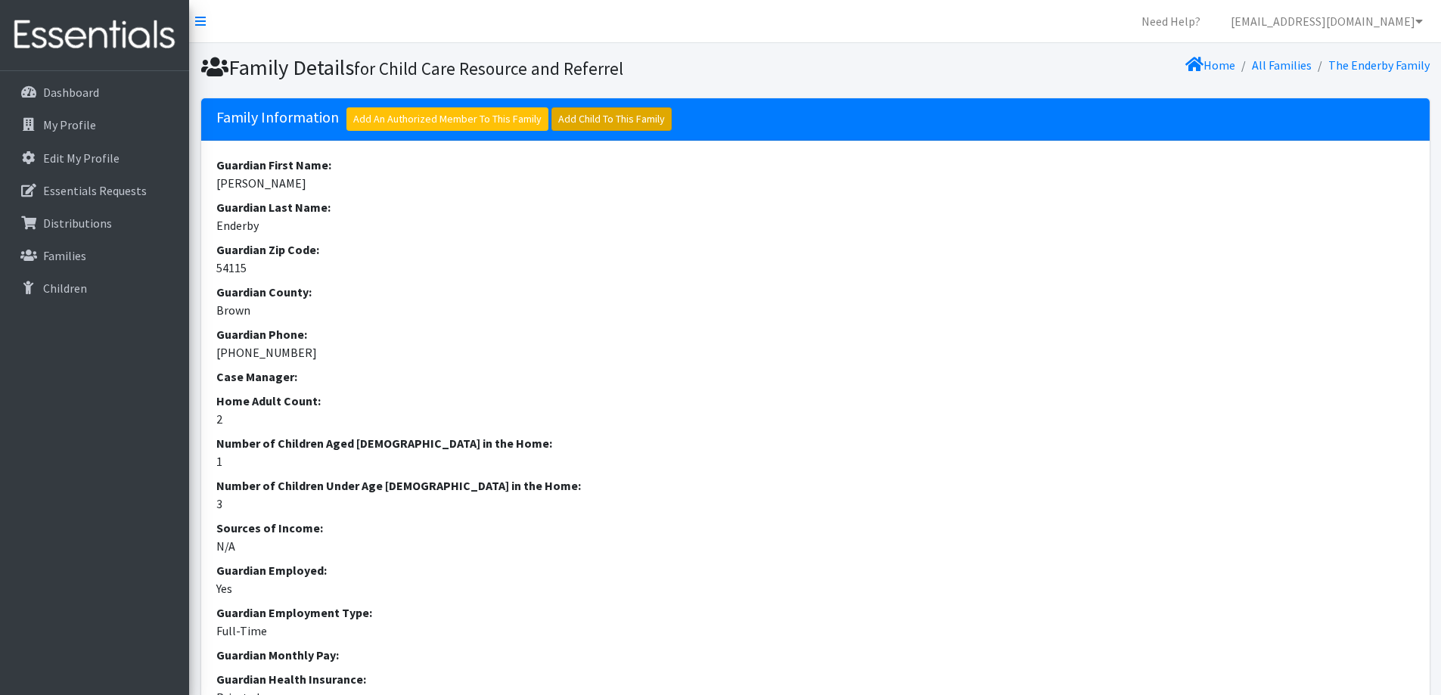
click at [626, 117] on link "Add Child To This Family" at bounding box center [612, 118] width 120 height 23
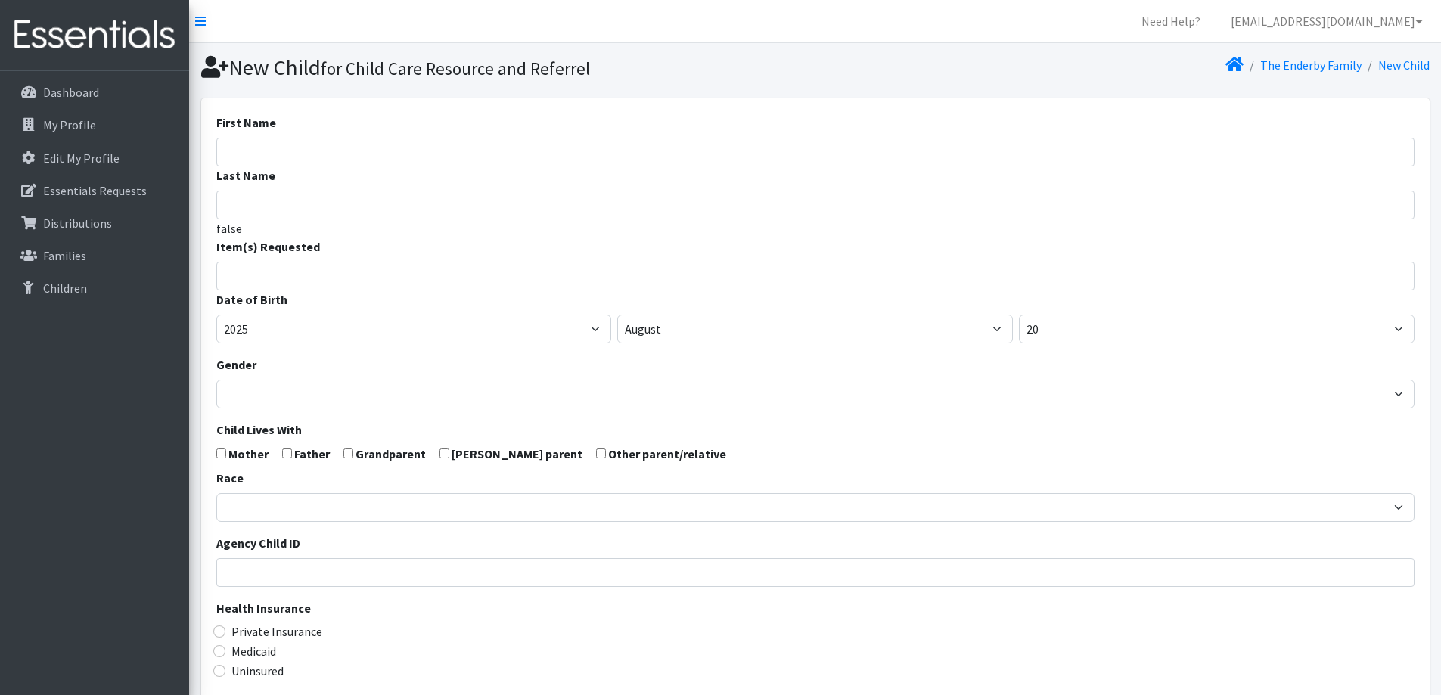
select select
click at [589, 155] on input "First Name" at bounding box center [815, 152] width 1198 height 29
type input "[PERSON_NAME]"
click at [536, 278] on input "search" at bounding box center [826, 274] width 1193 height 14
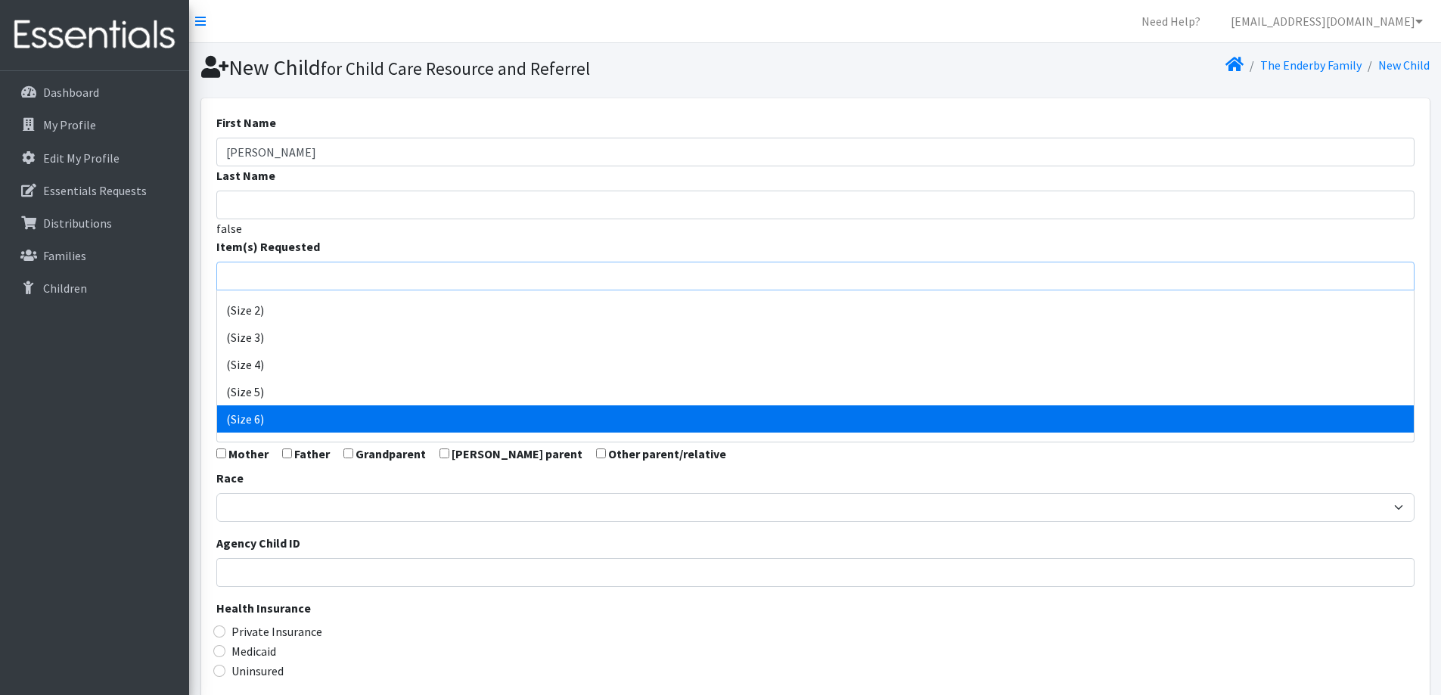
select select "14491"
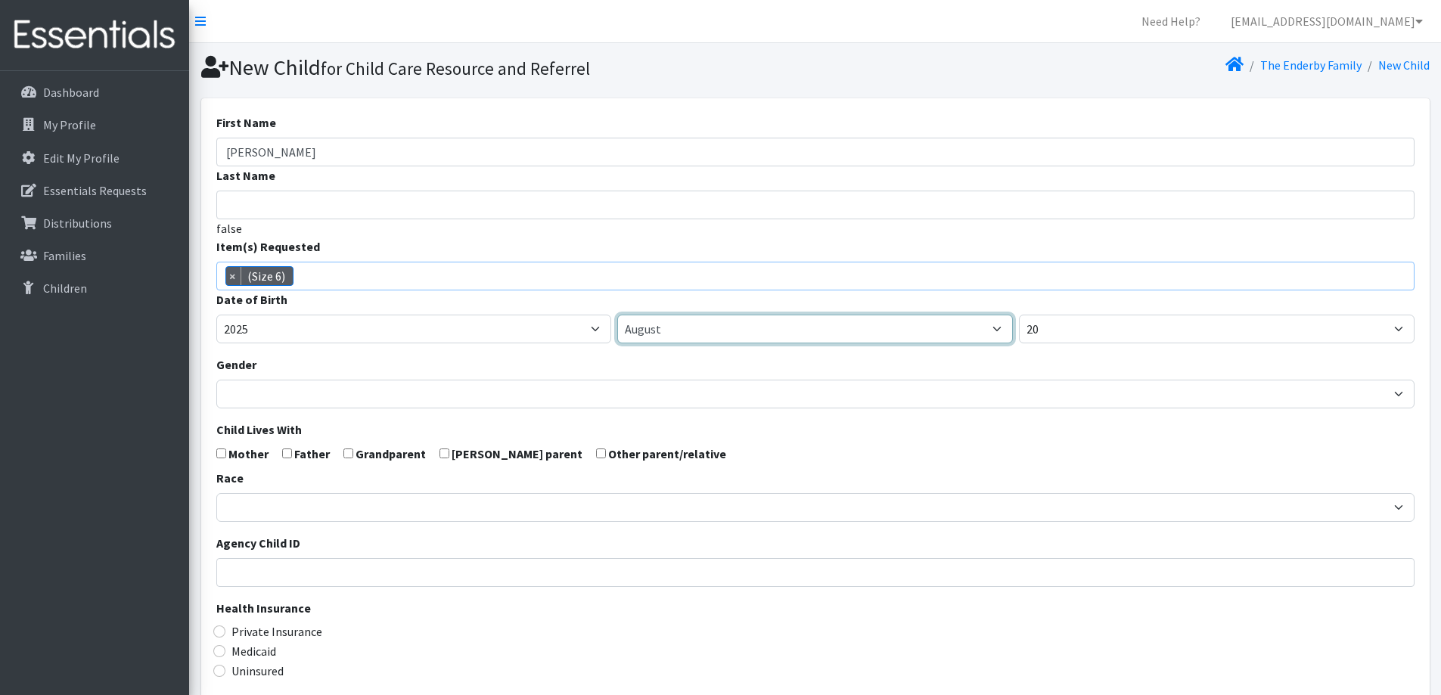
click at [753, 332] on select "January February March April May June July August September October November De…" at bounding box center [815, 329] width 396 height 29
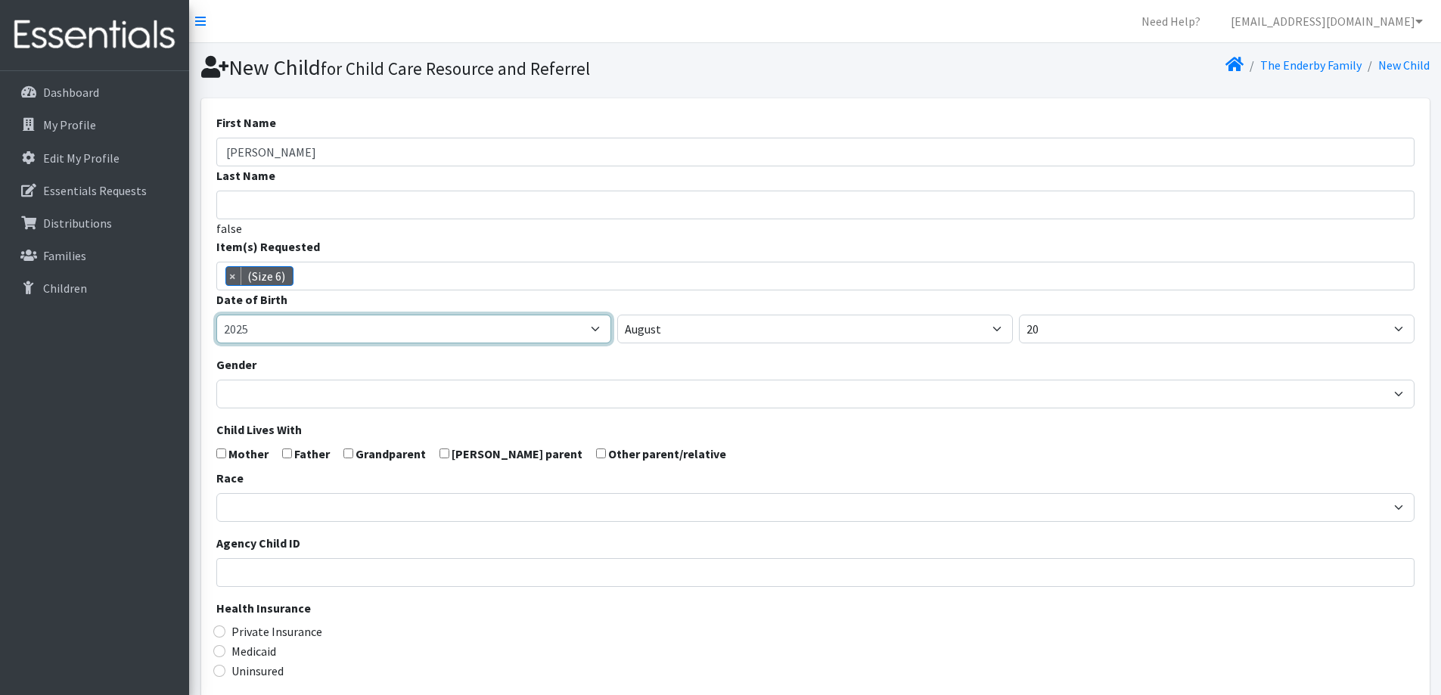
click at [527, 334] on select "2005 2006 2007 2008 2009 2010 2011 2012 2013 2014 2015 2016 2017 2018 2019 2020…" at bounding box center [414, 329] width 396 height 29
select select "2020"
click at [216, 315] on select "2005 2006 2007 2008 2009 2010 2011 2012 2013 2014 2015 2016 2017 2018 2019 2020…" at bounding box center [414, 329] width 396 height 29
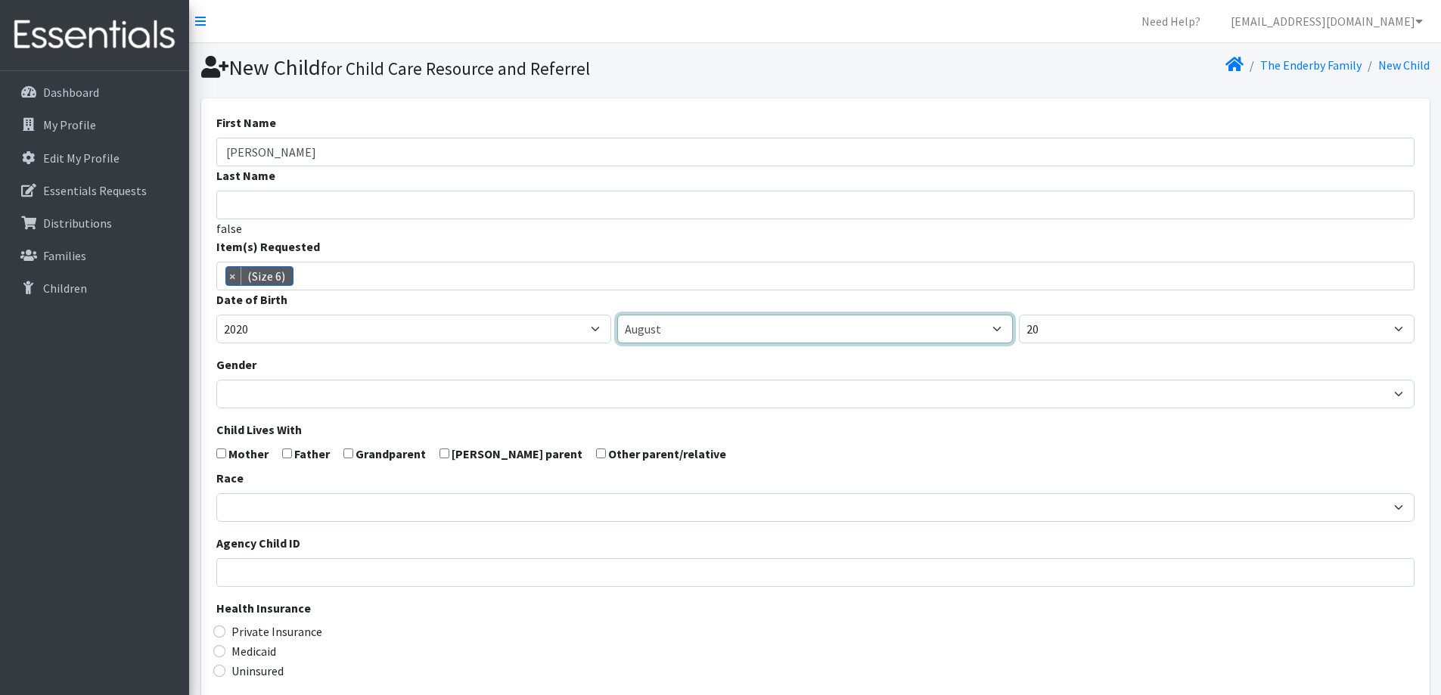
click at [732, 327] on select "January February March April May June July August September October November De…" at bounding box center [815, 329] width 396 height 29
select select "10"
click at [617, 315] on select "January February March April May June July August September October November De…" at bounding box center [815, 329] width 396 height 29
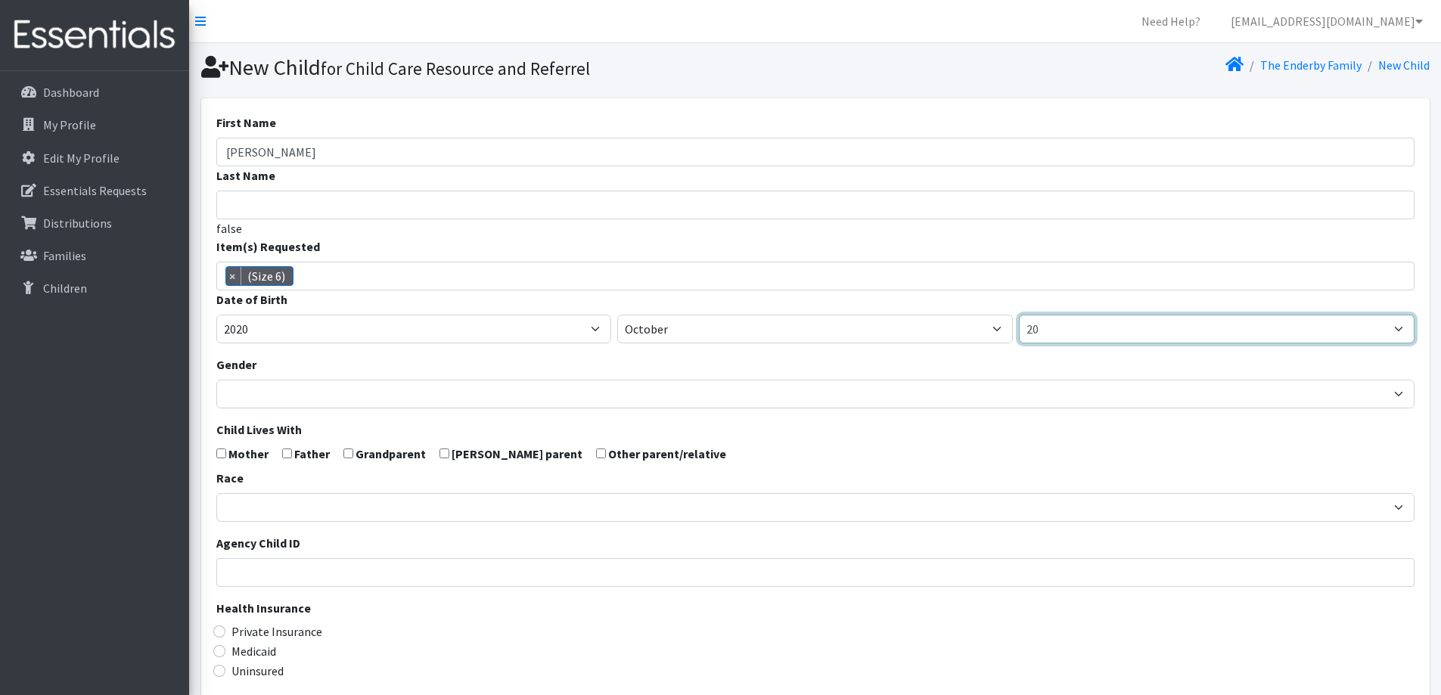
click at [1100, 336] on select "1 2 3 4 5 6 7 8 9 10 11 12 13 14 15 16 17 18 19 20 21 22 23 24 25 26 27 28 29 3…" at bounding box center [1217, 329] width 396 height 29
select select "17"
click at [1019, 315] on select "1 2 3 4 5 6 7 8 9 10 11 12 13 14 15 16 17 18 19 20 21 22 23 24 25 26 27 28 29 3…" at bounding box center [1217, 329] width 396 height 29
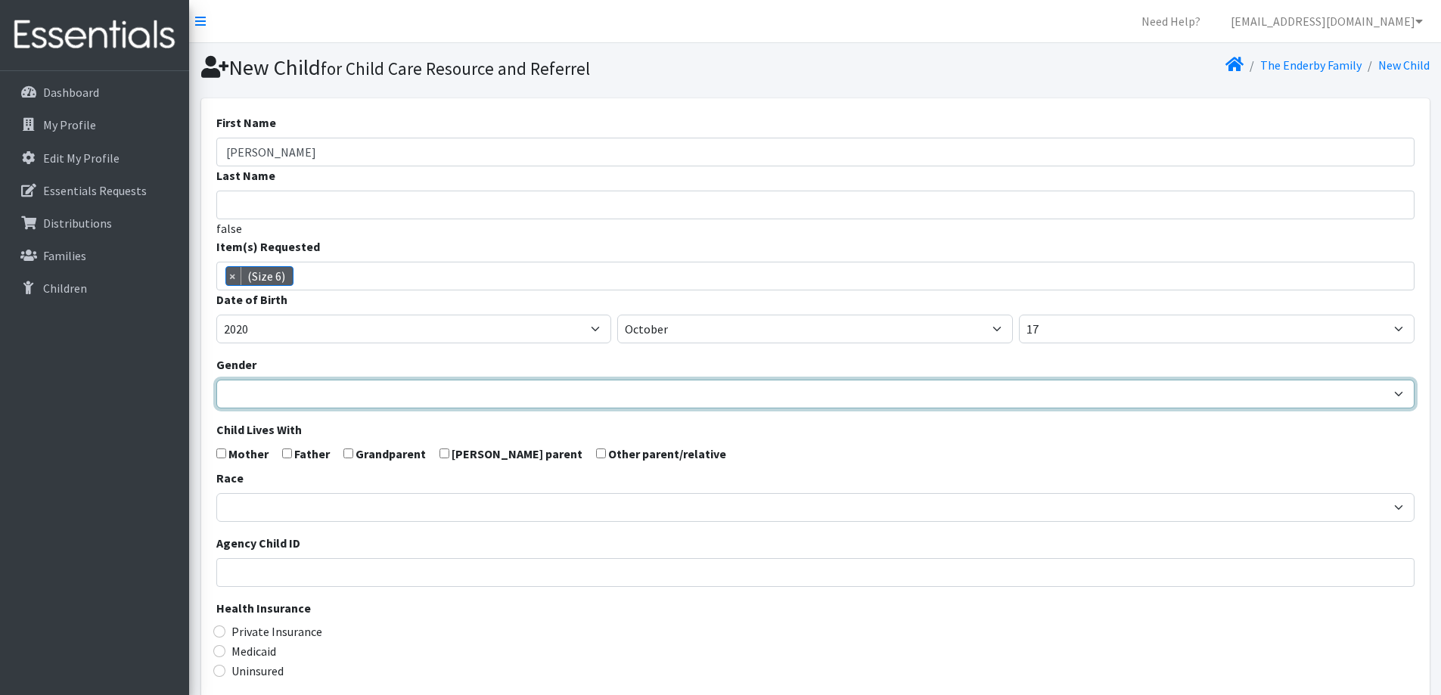
click at [782, 393] on select "Male Female" at bounding box center [815, 394] width 1198 height 29
select select "Male"
click at [216, 380] on select "Male Female" at bounding box center [815, 394] width 1198 height 29
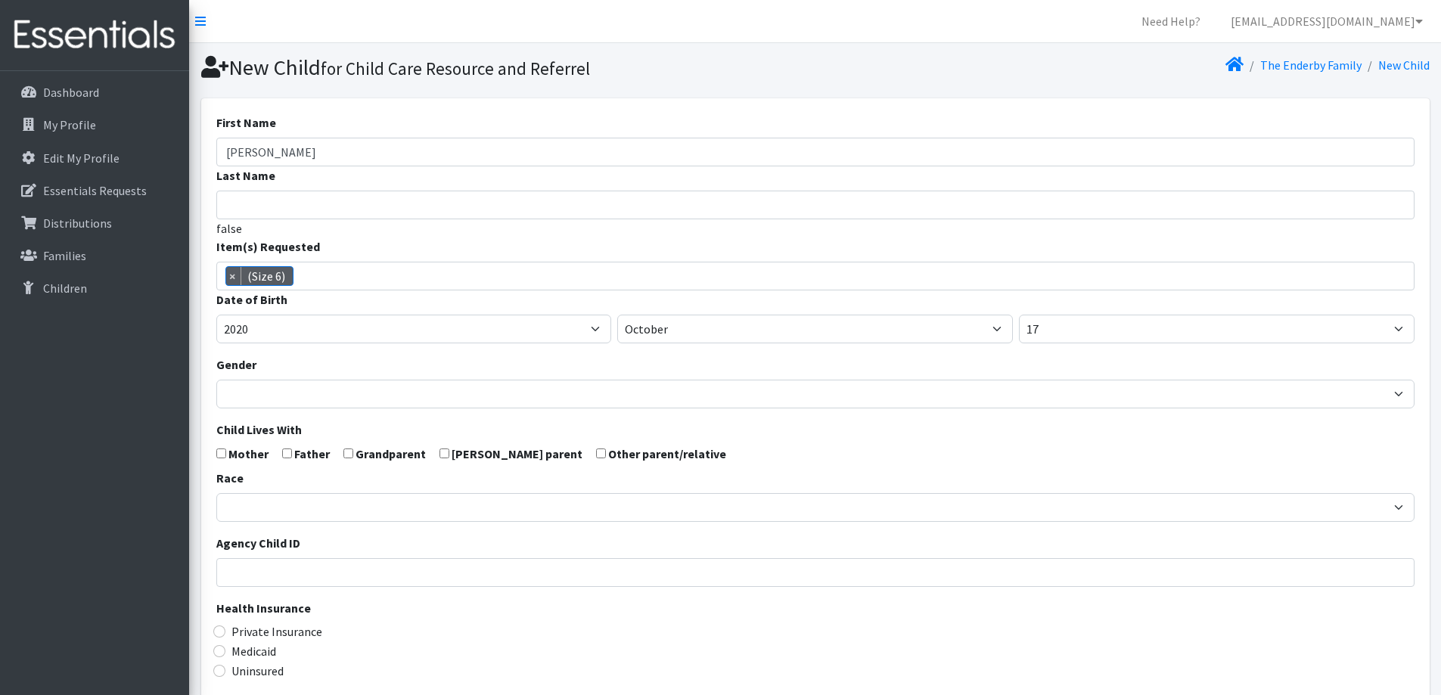
click at [218, 458] on input "checkbox" at bounding box center [221, 454] width 10 height 10
checkbox input "true"
click at [290, 452] on input "checkbox" at bounding box center [287, 454] width 10 height 10
checkbox input "true"
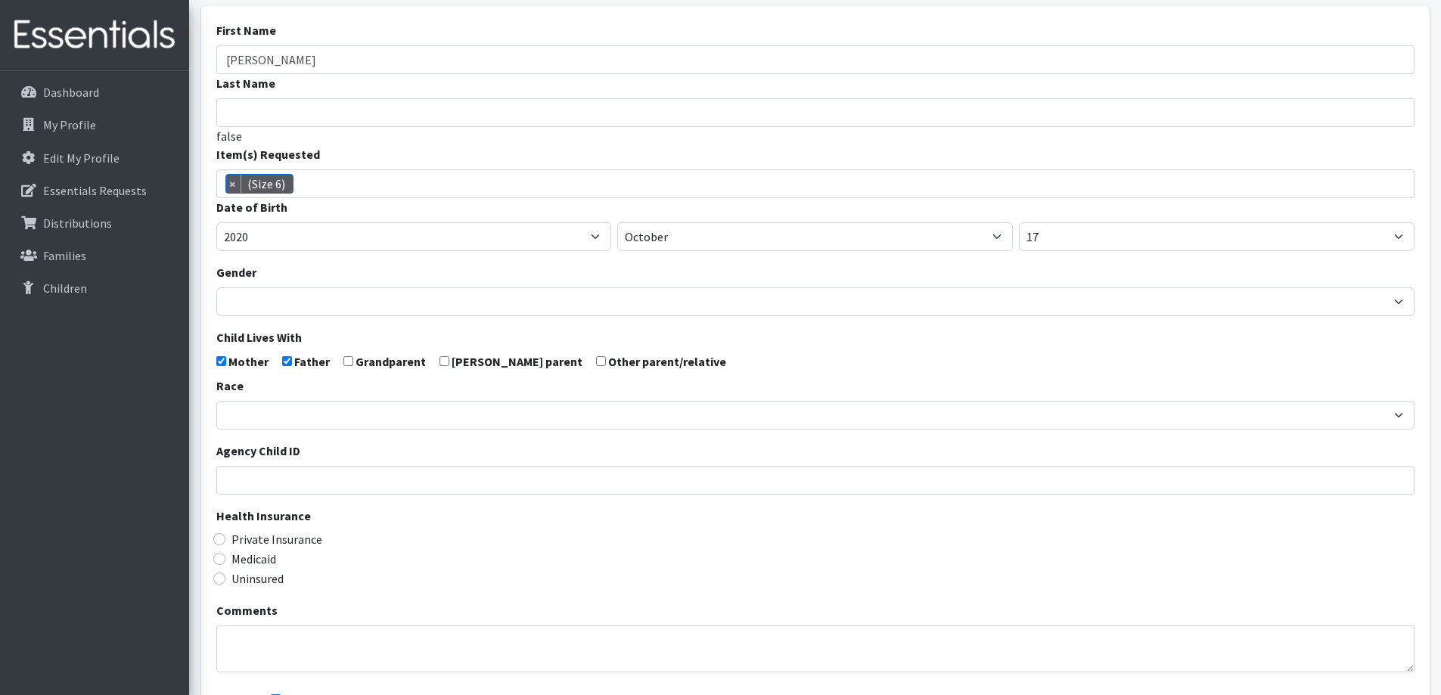
scroll to position [267, 0]
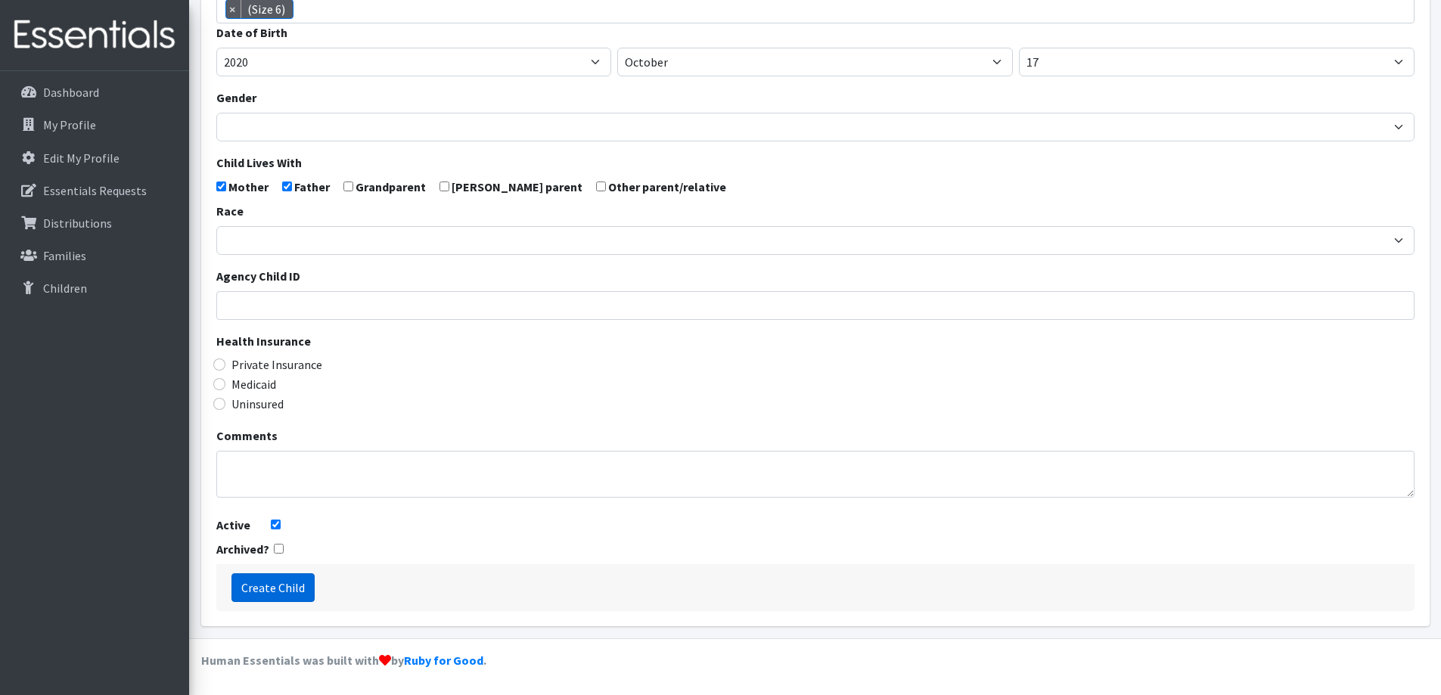
click at [253, 582] on input "Create Child" at bounding box center [273, 588] width 83 height 29
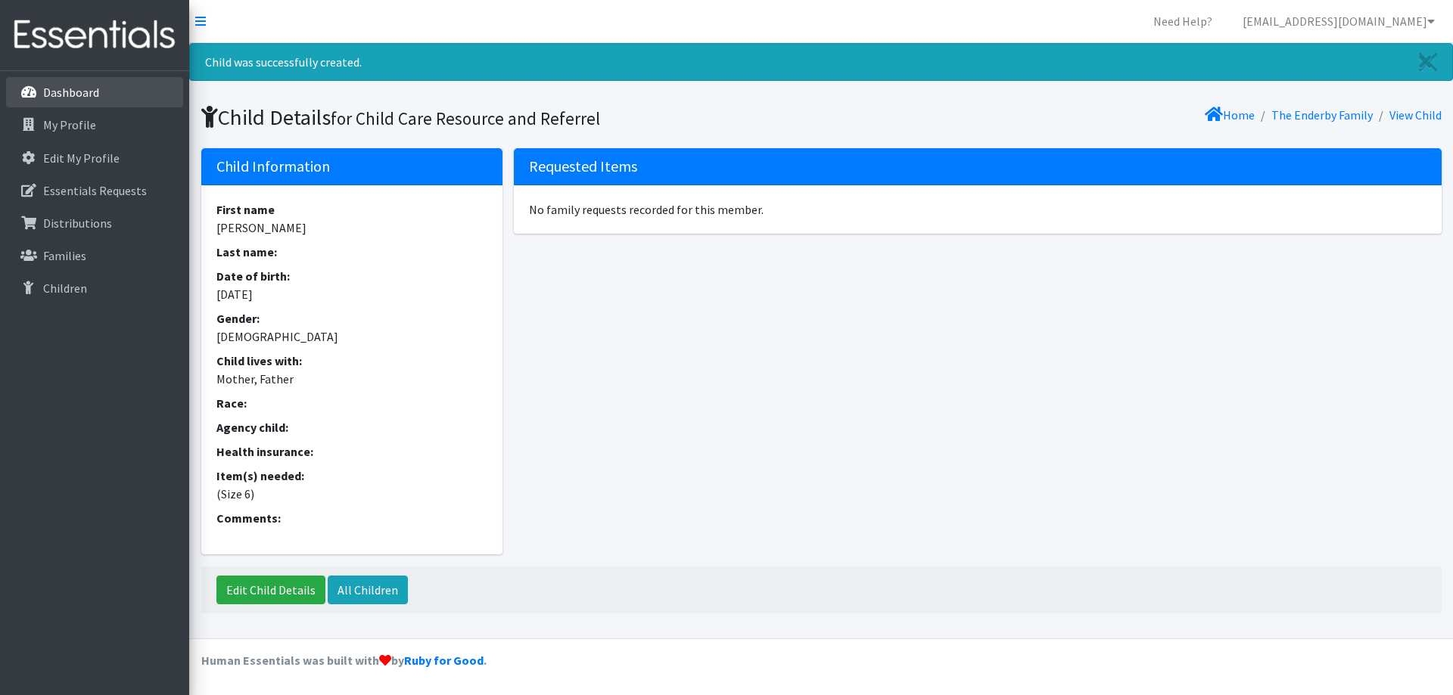
click at [108, 94] on link "Dashboard" at bounding box center [94, 92] width 177 height 30
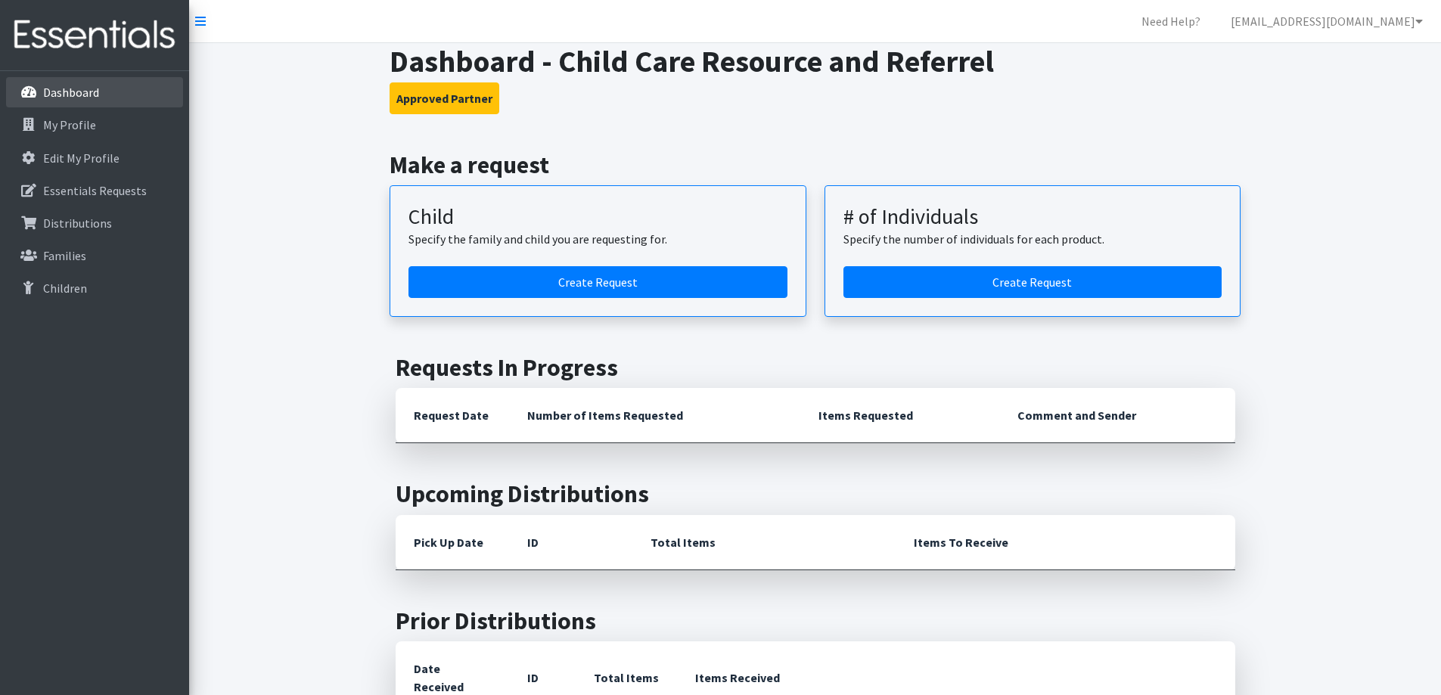
click at [91, 92] on p "Dashboard" at bounding box center [71, 92] width 56 height 15
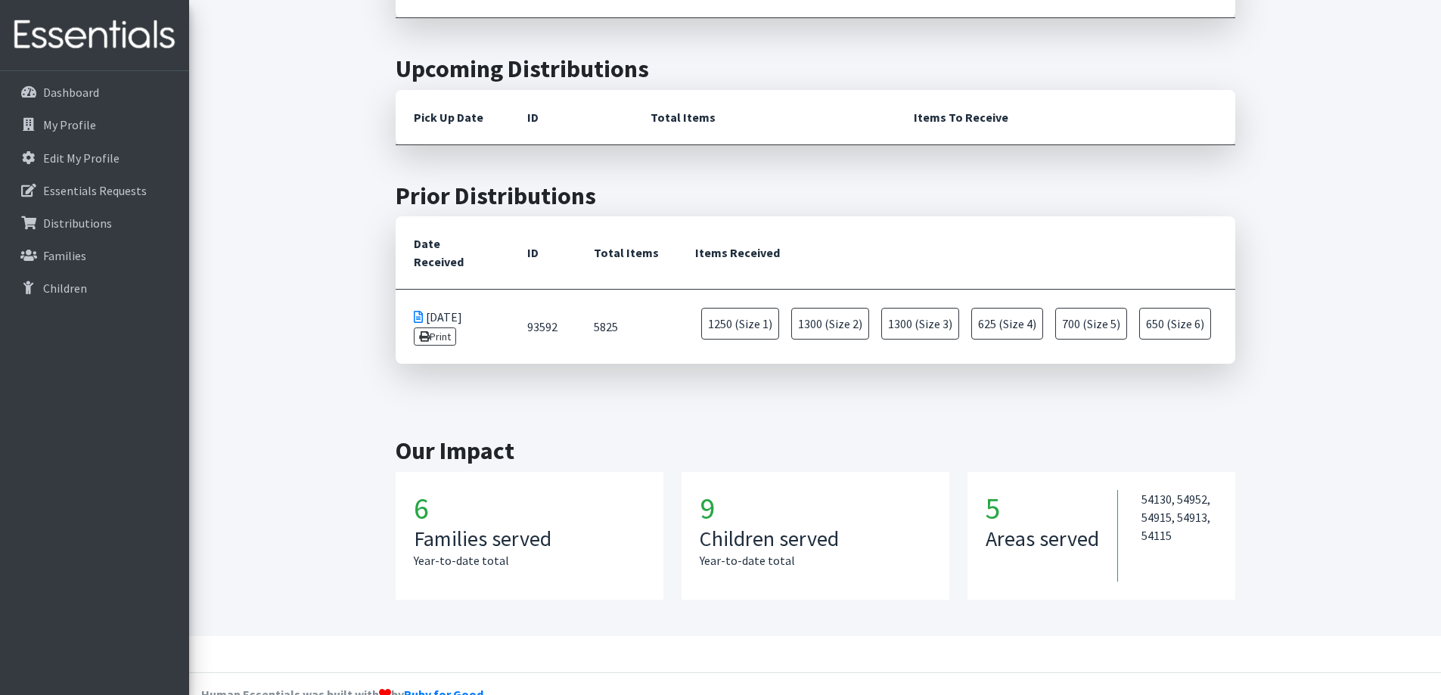
scroll to position [441, 0]
